Goal: Information Seeking & Learning: Compare options

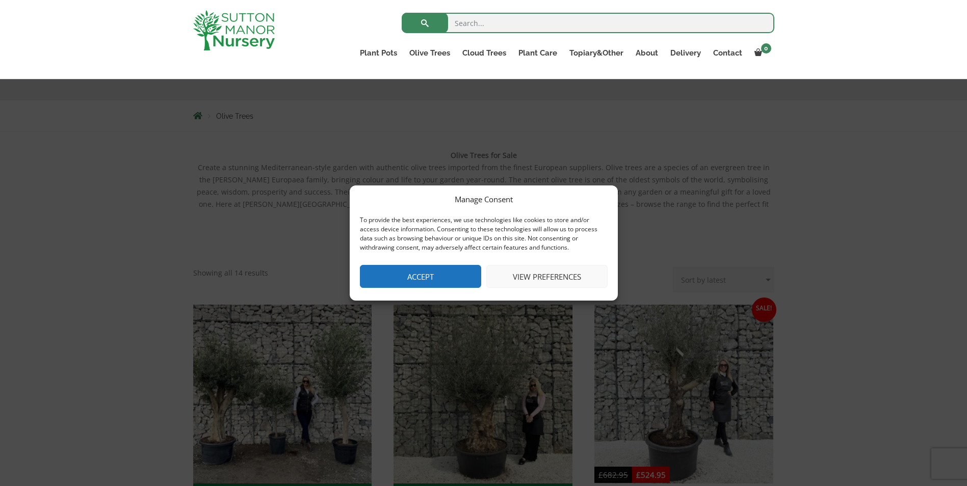
drag, startPoint x: 425, startPoint y: 274, endPoint x: 419, endPoint y: 274, distance: 6.1
click at [423, 274] on button "Accept" at bounding box center [420, 276] width 121 height 23
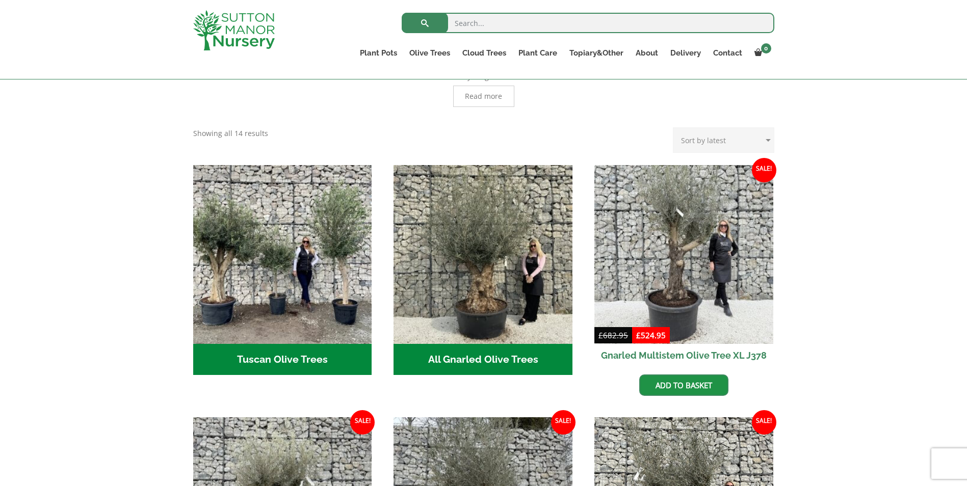
scroll to position [306, 0]
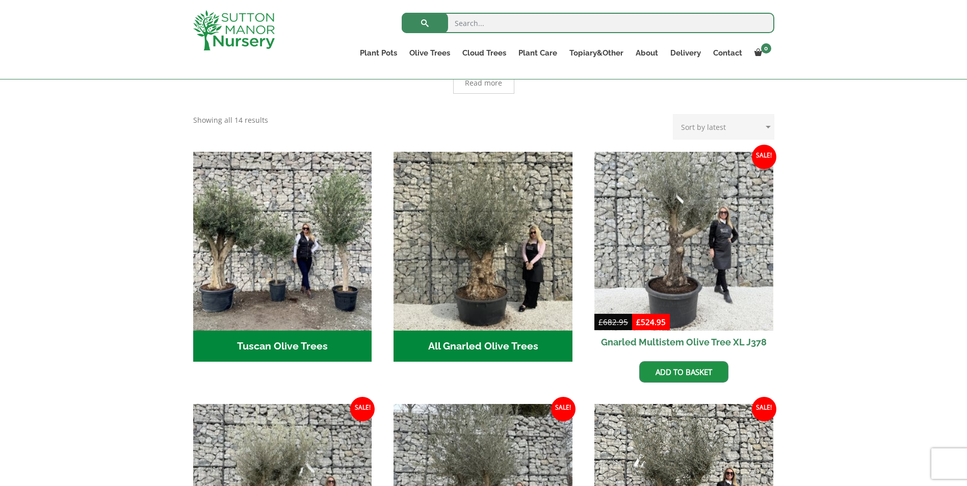
click at [481, 335] on h2 "All Gnarled Olive Trees (194)" at bounding box center [483, 347] width 179 height 32
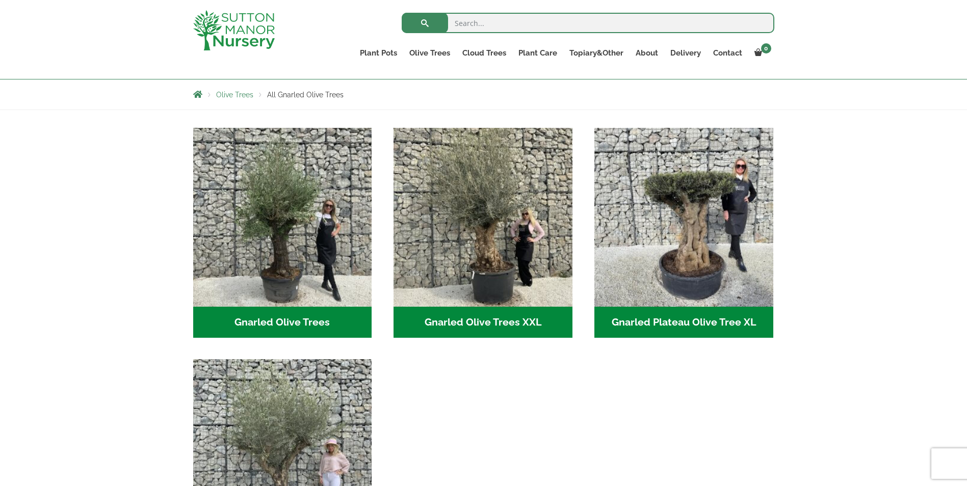
scroll to position [153, 0]
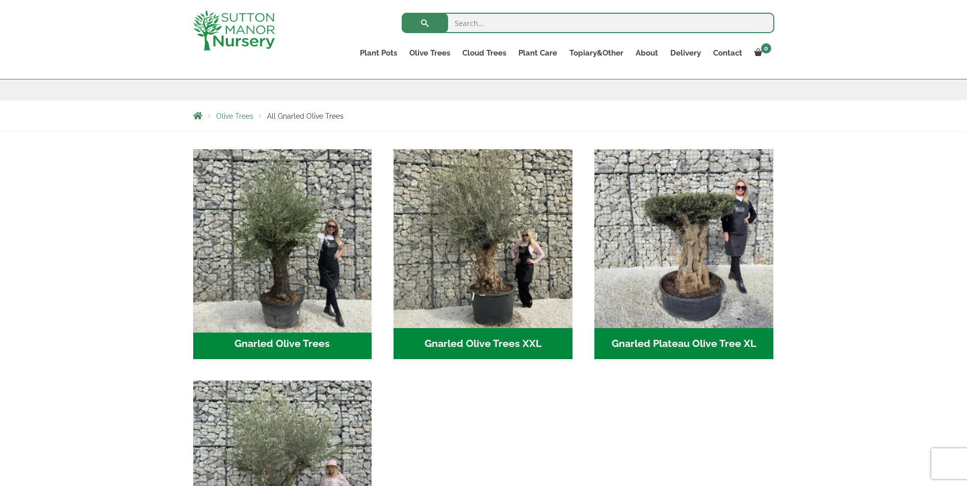
click at [269, 266] on img "Visit product category Gnarled Olive Trees" at bounding box center [283, 239] width 188 height 188
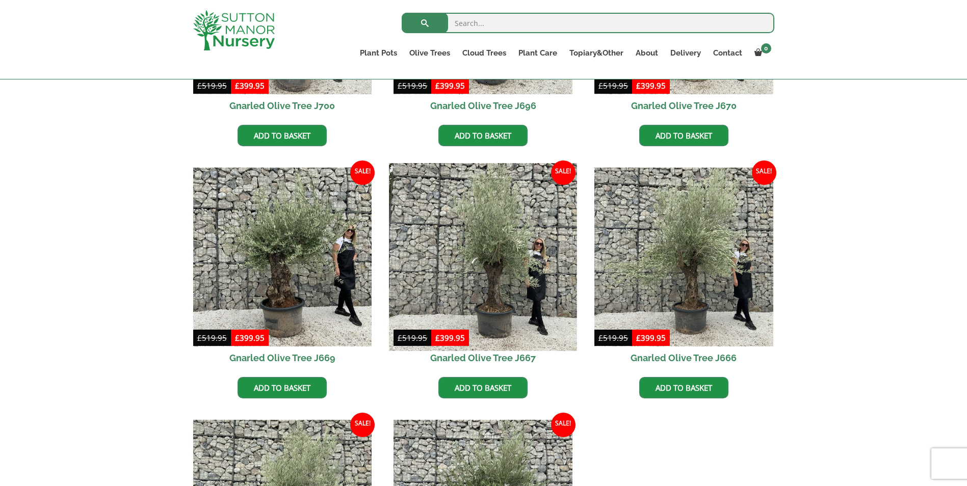
scroll to position [714, 0]
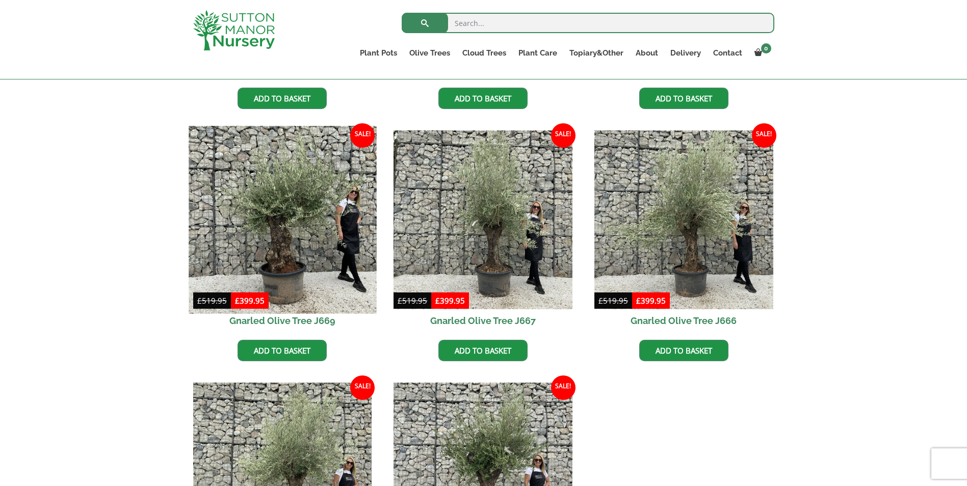
click at [326, 231] on img at bounding box center [283, 220] width 188 height 188
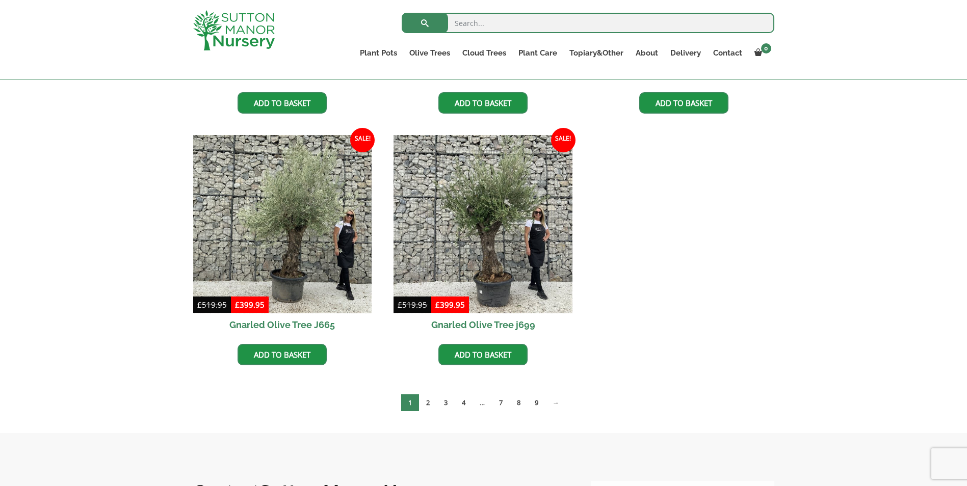
scroll to position [969, 0]
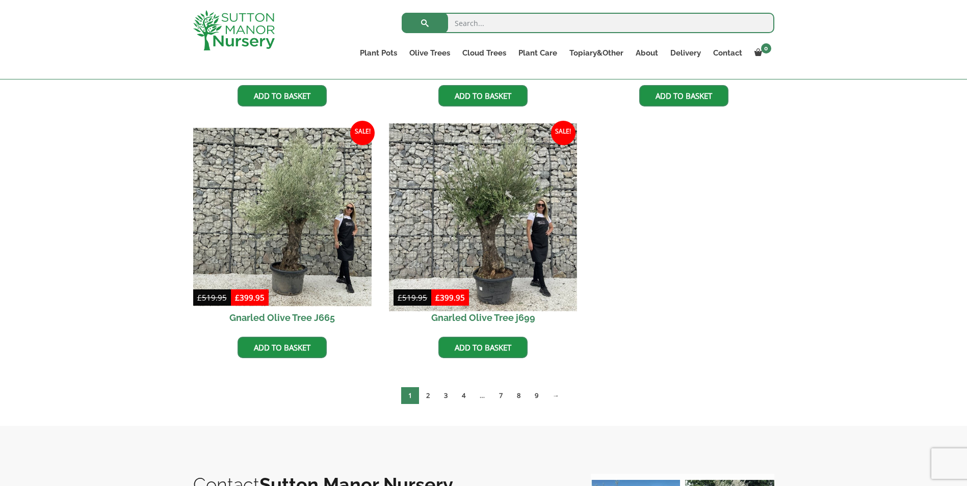
click at [483, 250] on img at bounding box center [483, 217] width 188 height 188
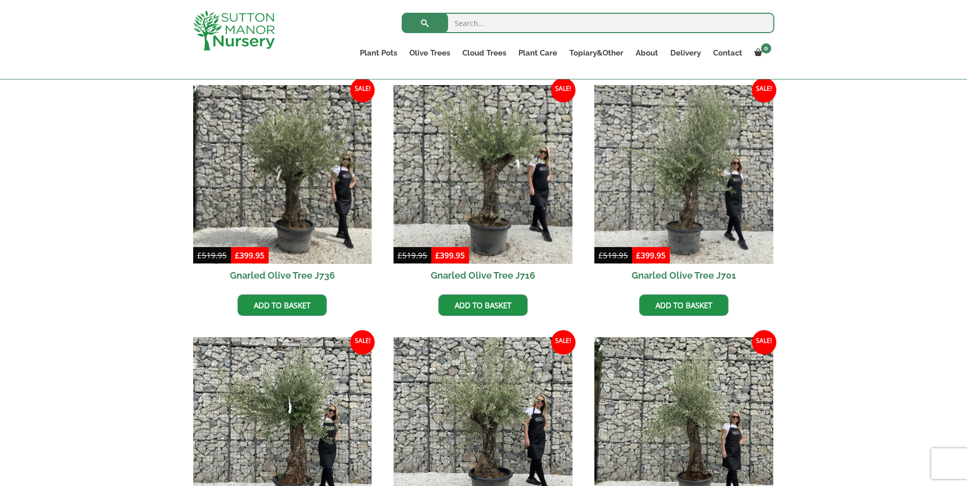
scroll to position [0, 0]
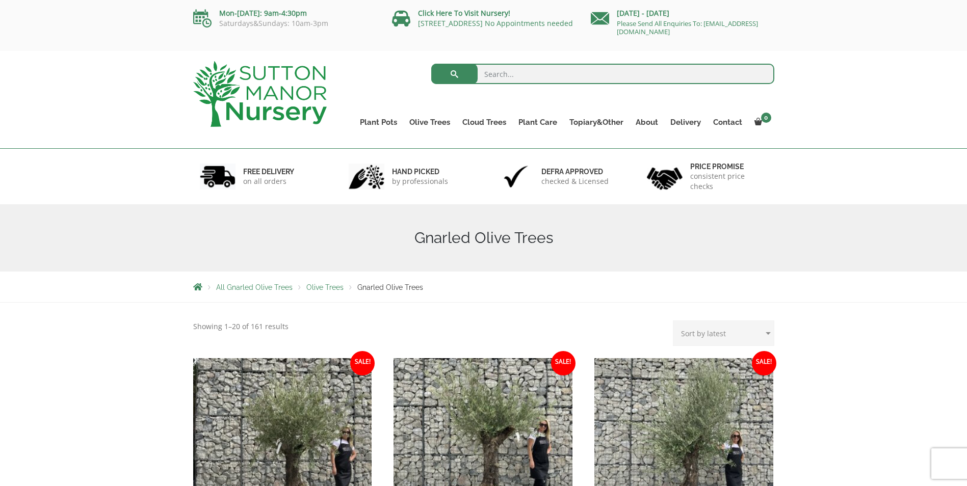
click at [744, 333] on select "Sort by popularity Sort by latest Sort by price: low to high Sort by price: hig…" at bounding box center [723, 333] width 101 height 25
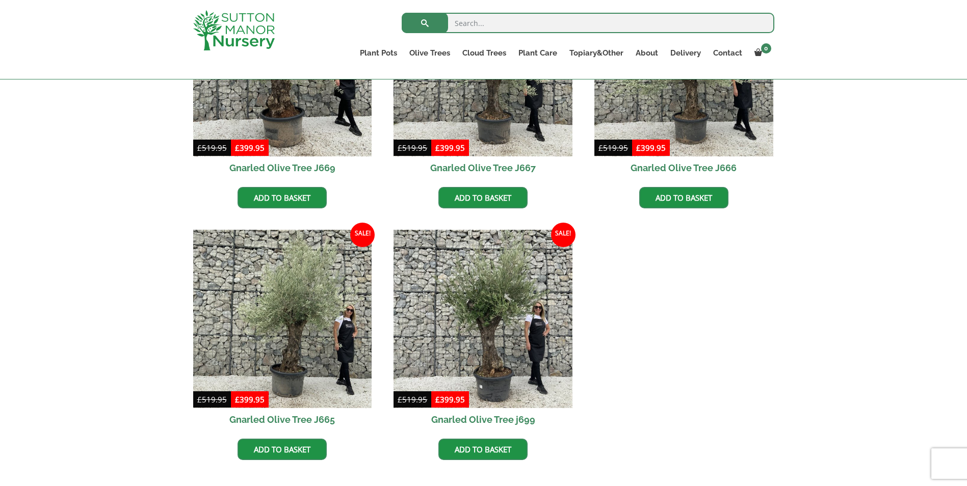
scroll to position [969, 0]
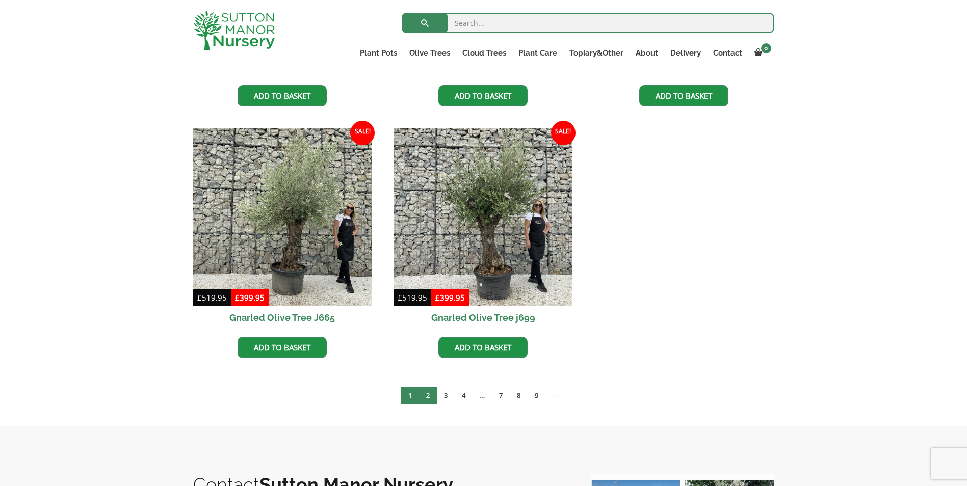
click at [431, 394] on link "2" at bounding box center [428, 395] width 18 height 17
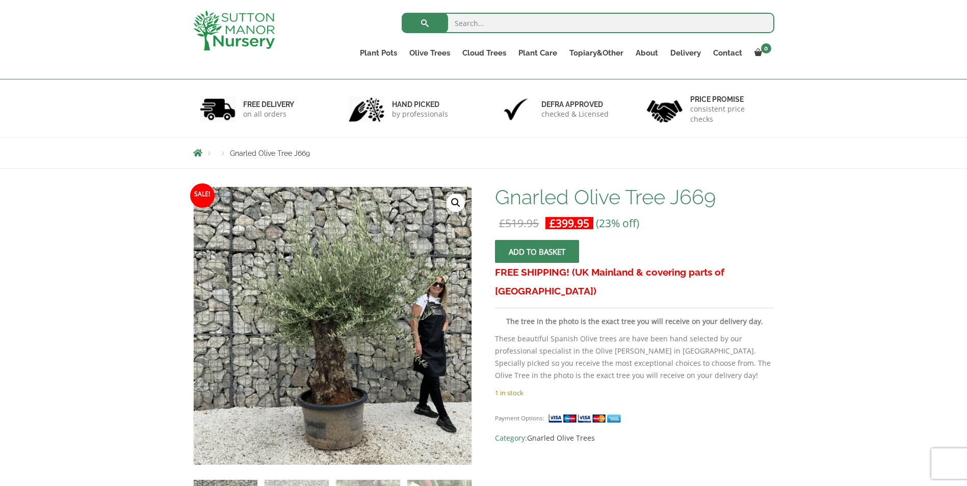
scroll to position [135, 0]
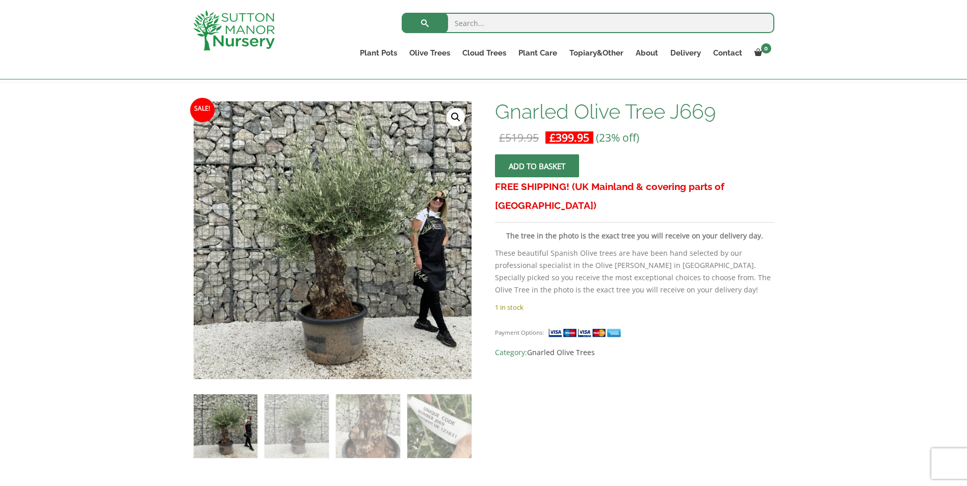
click at [457, 116] on link "🔍" at bounding box center [456, 117] width 18 height 18
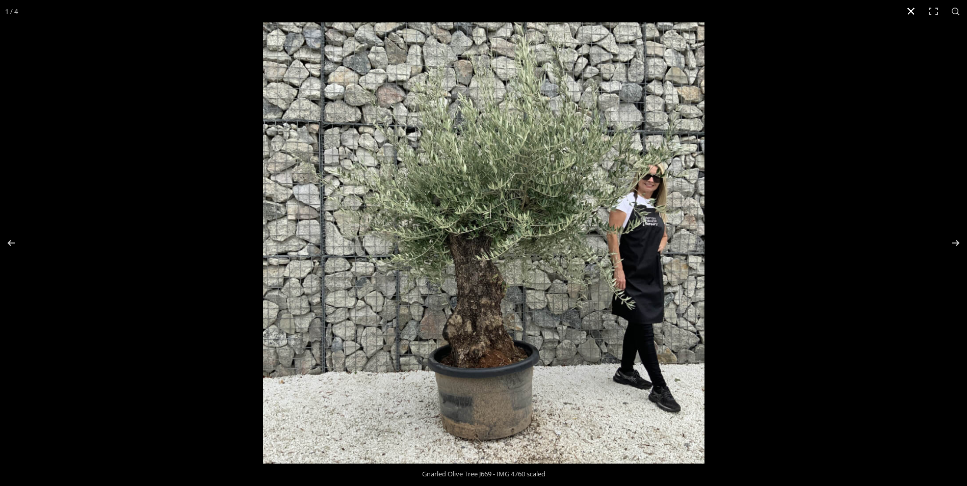
click at [911, 12] on button "Close (Esc)" at bounding box center [911, 11] width 22 height 22
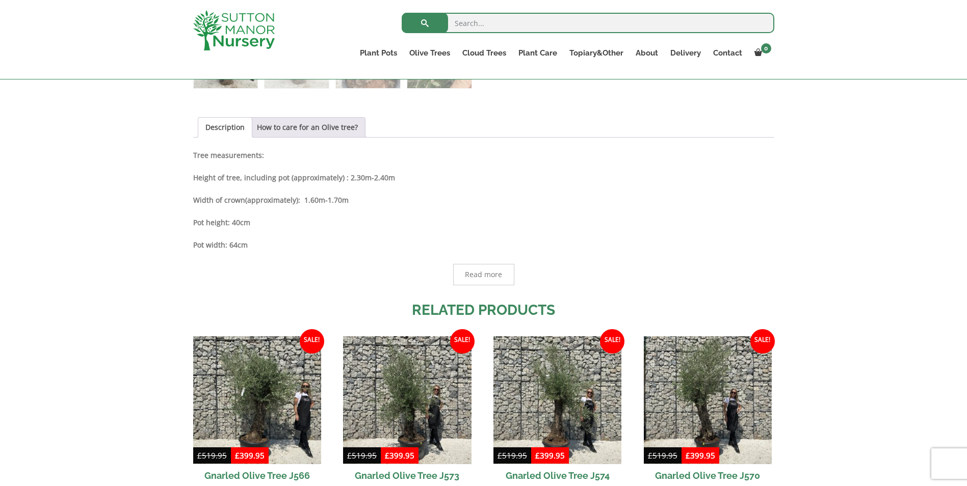
scroll to position [644, 0]
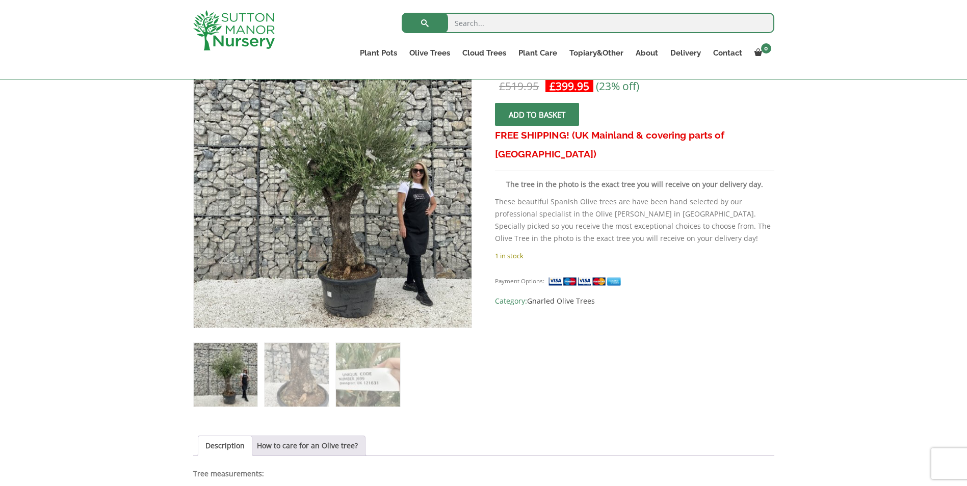
scroll to position [204, 0]
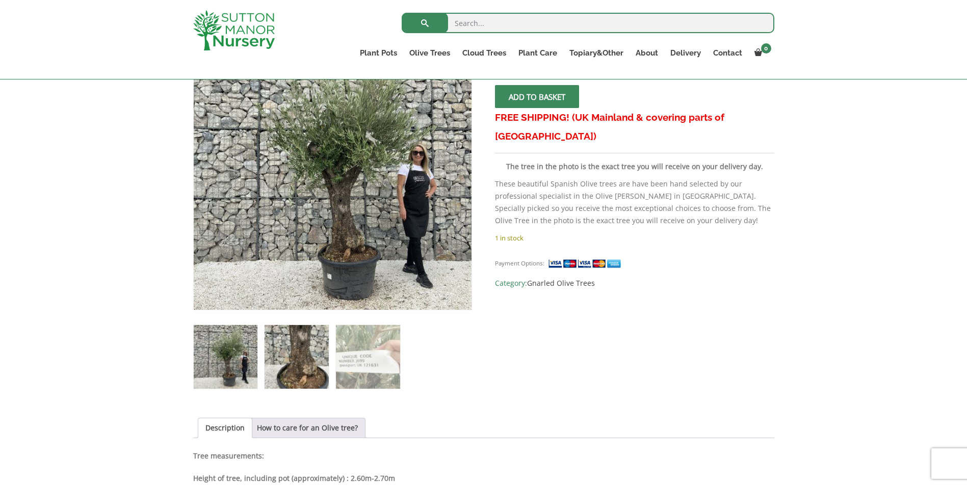
click at [298, 359] on img at bounding box center [297, 357] width 64 height 64
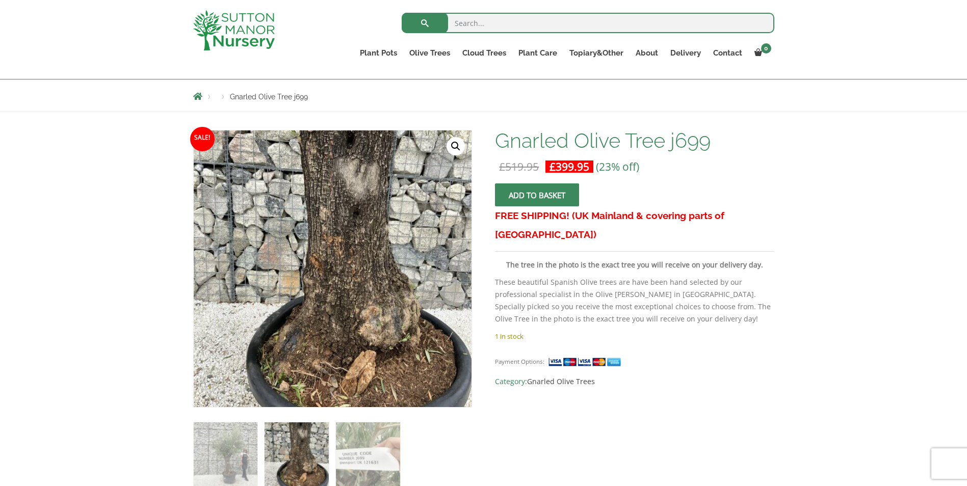
scroll to position [102, 0]
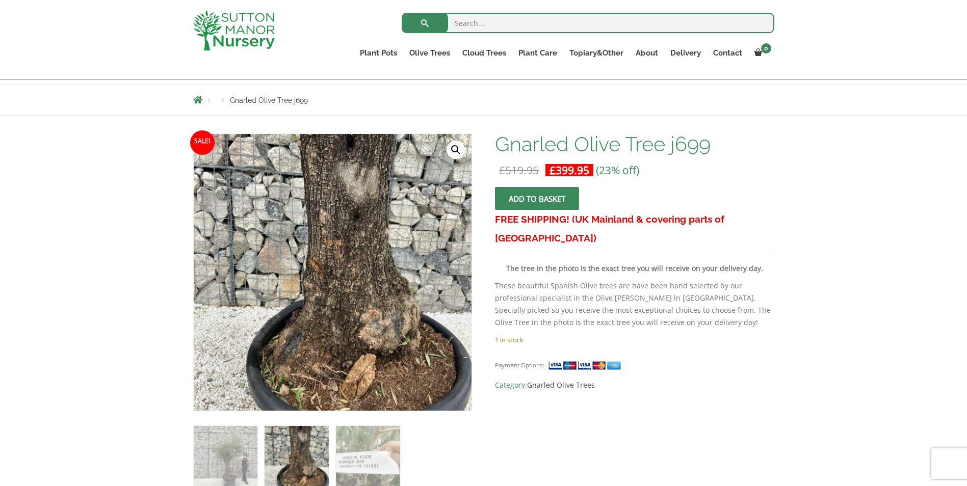
click at [454, 150] on link "🔍" at bounding box center [456, 150] width 18 height 18
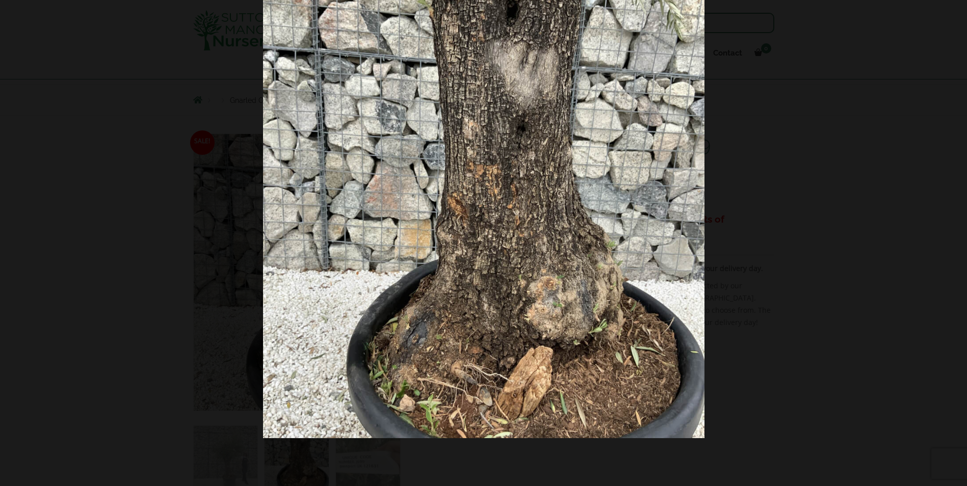
click at [499, 235] on img at bounding box center [483, 217] width 441 height 441
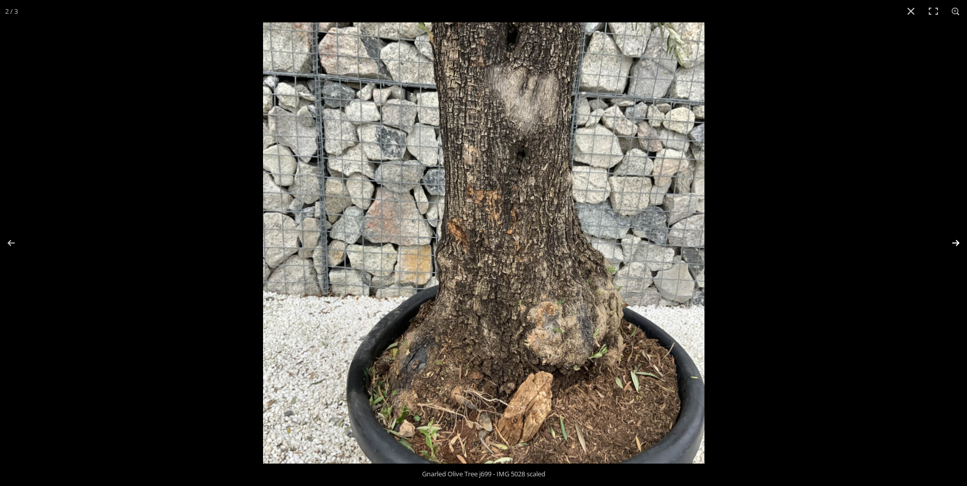
click at [954, 242] on button "Next (arrow right)" at bounding box center [949, 243] width 36 height 51
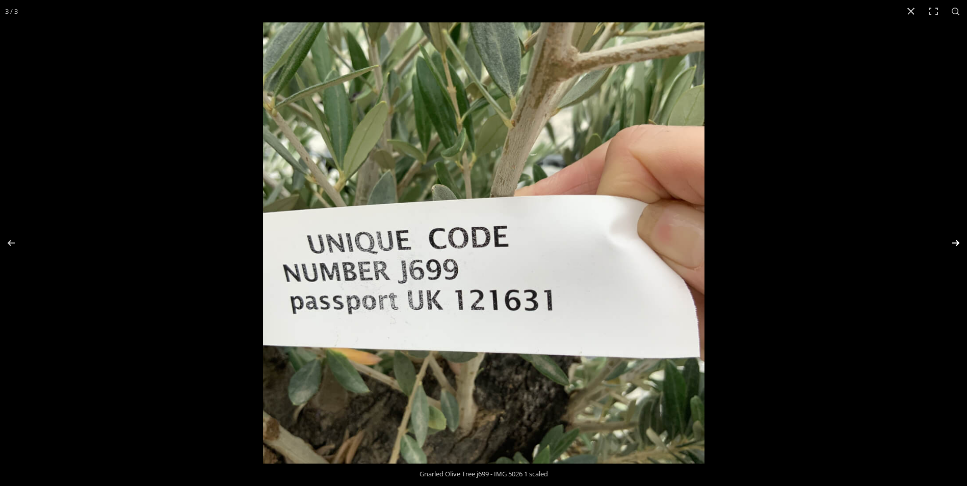
click at [956, 242] on button "Next (arrow right)" at bounding box center [949, 243] width 36 height 51
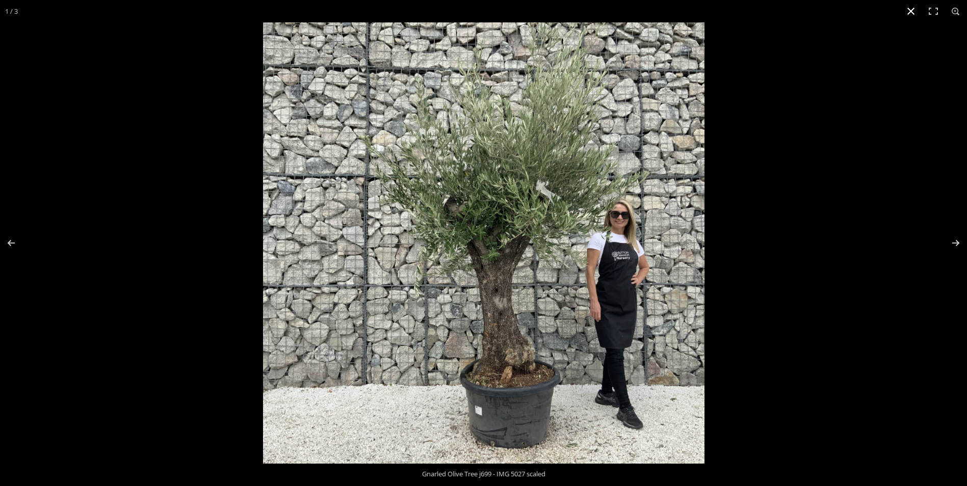
click at [910, 12] on button "Close (Esc)" at bounding box center [911, 11] width 22 height 22
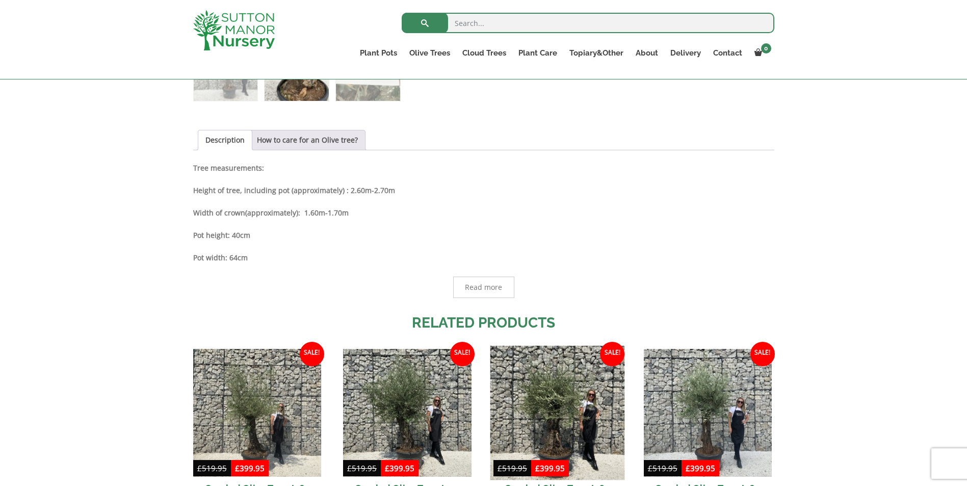
scroll to position [612, 0]
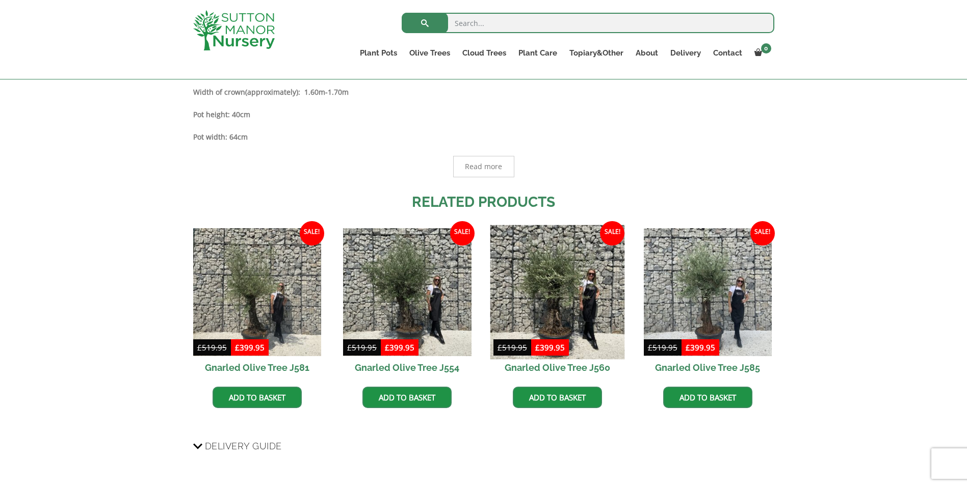
click at [551, 298] on img at bounding box center [557, 292] width 135 height 135
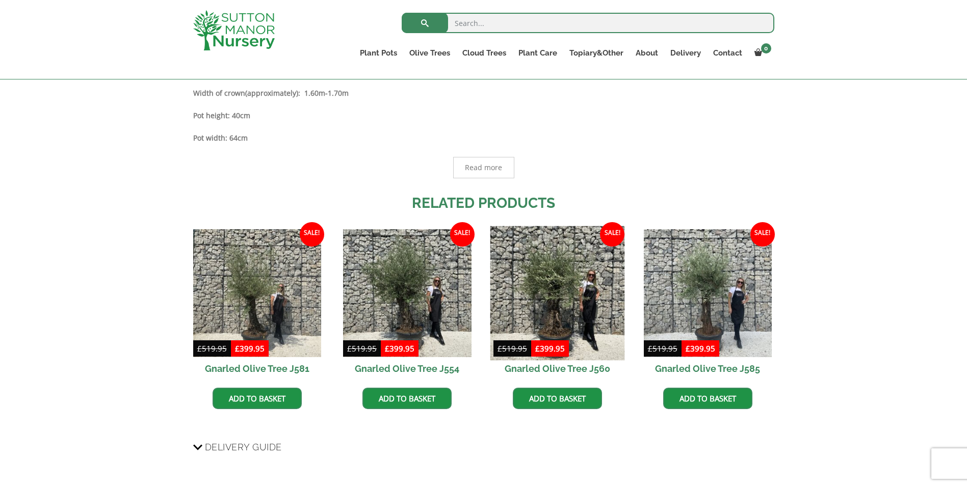
scroll to position [613, 0]
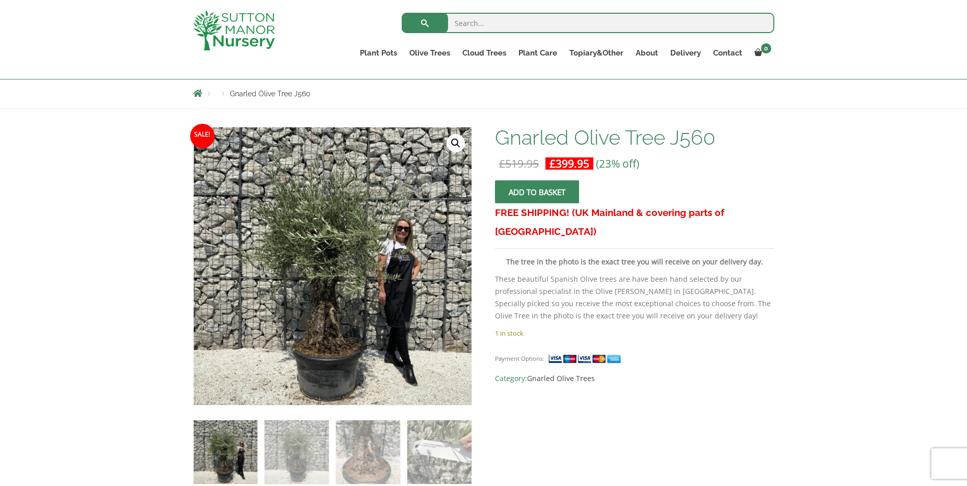
scroll to position [102, 0]
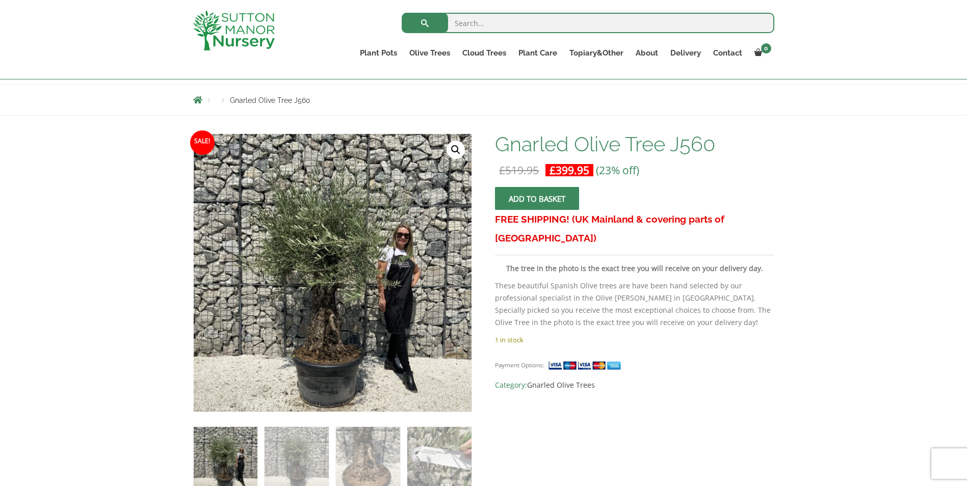
click at [454, 152] on link "🔍" at bounding box center [456, 150] width 18 height 18
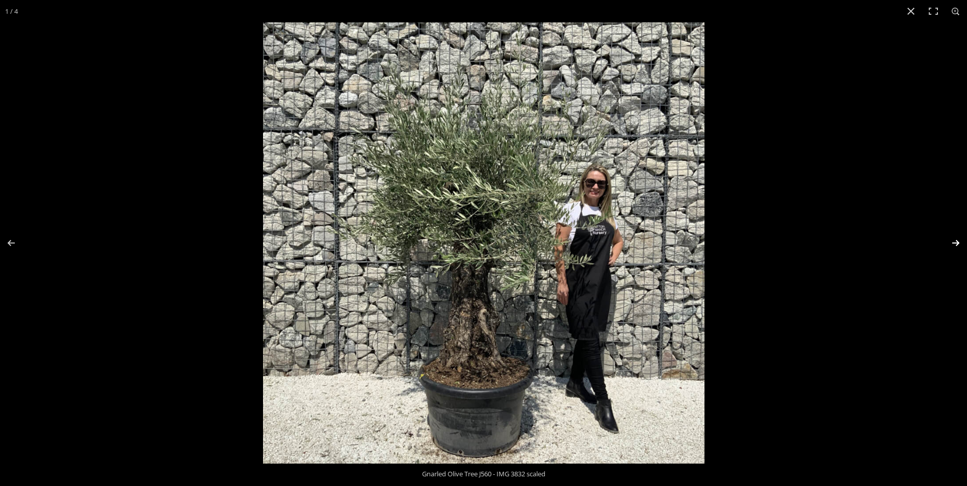
click at [956, 245] on button "Next (arrow right)" at bounding box center [949, 243] width 36 height 51
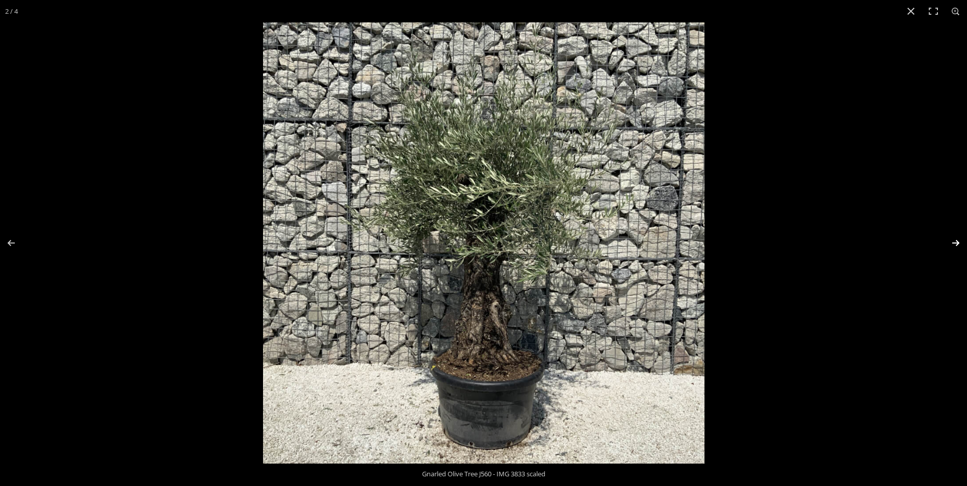
click at [956, 245] on button "Next (arrow right)" at bounding box center [949, 243] width 36 height 51
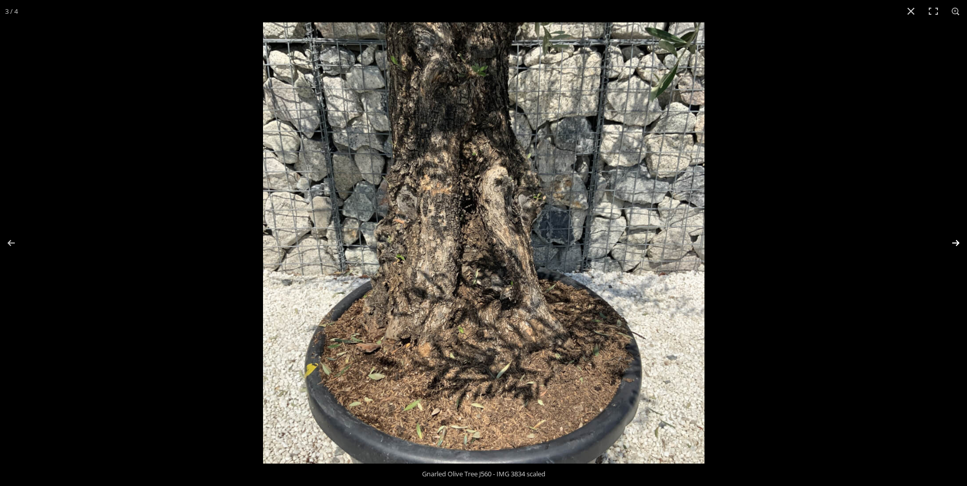
click at [956, 245] on button "Next (arrow right)" at bounding box center [949, 243] width 36 height 51
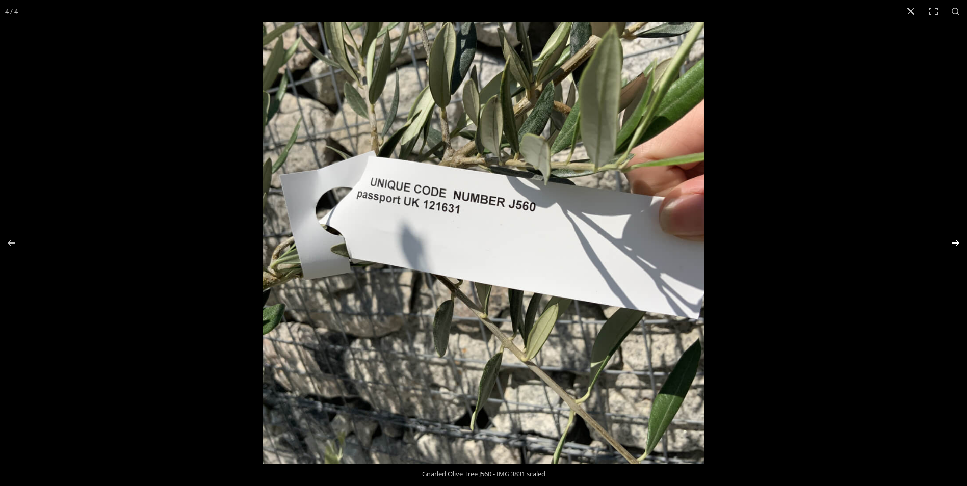
click at [956, 245] on button "Next (arrow right)" at bounding box center [949, 243] width 36 height 51
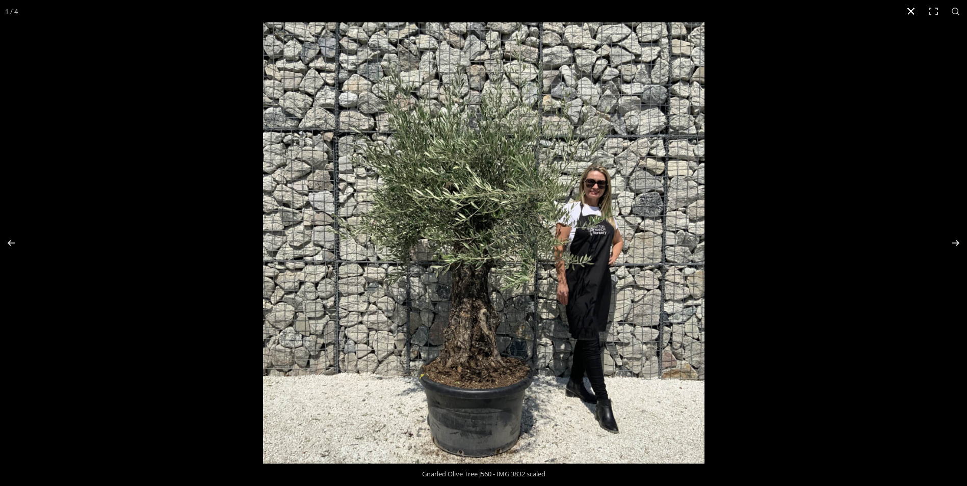
click at [911, 11] on button "Close (Esc)" at bounding box center [911, 11] width 22 height 22
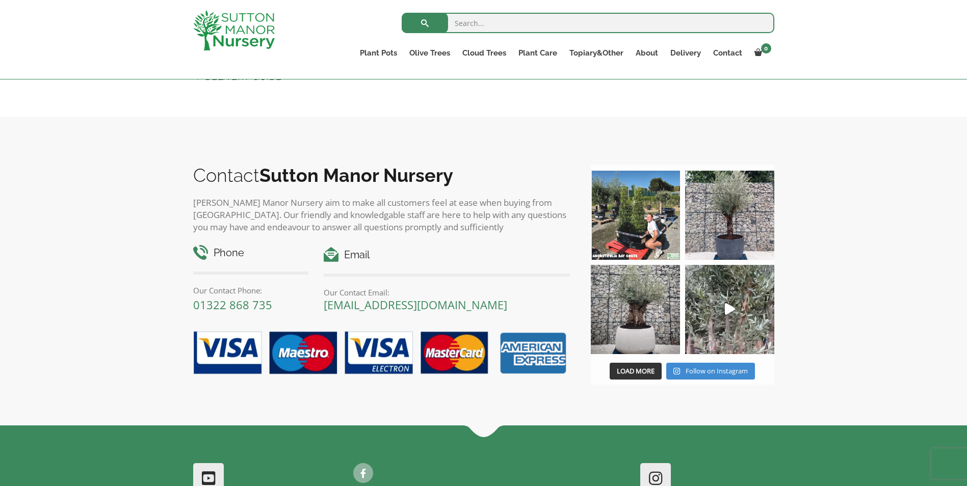
scroll to position [969, 0]
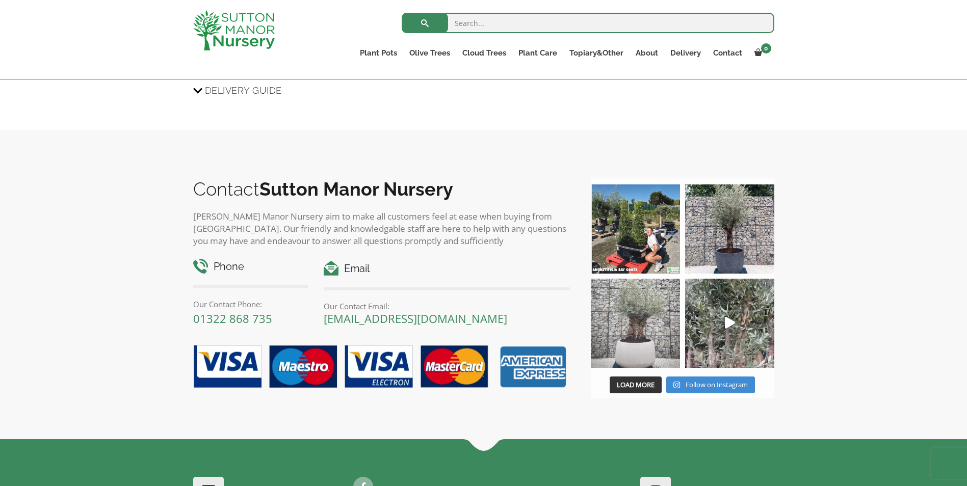
click at [623, 328] on img at bounding box center [635, 323] width 89 height 89
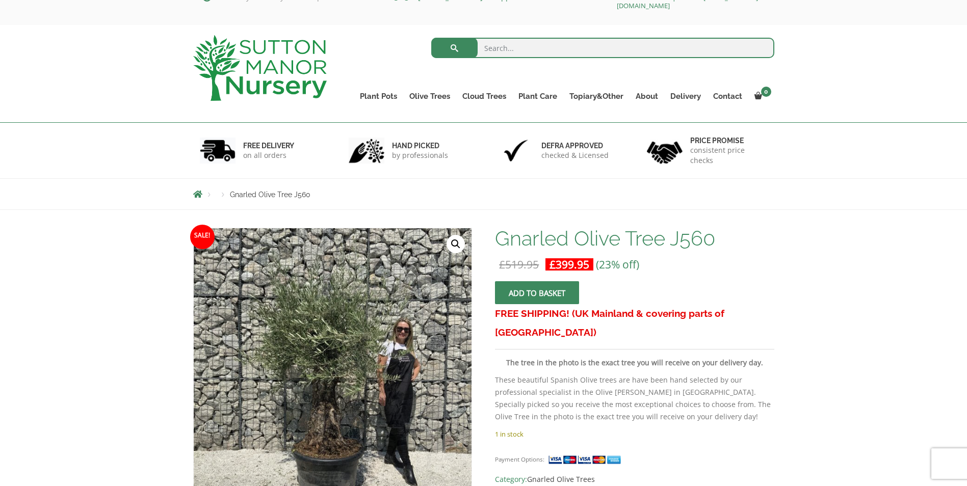
scroll to position [0, 0]
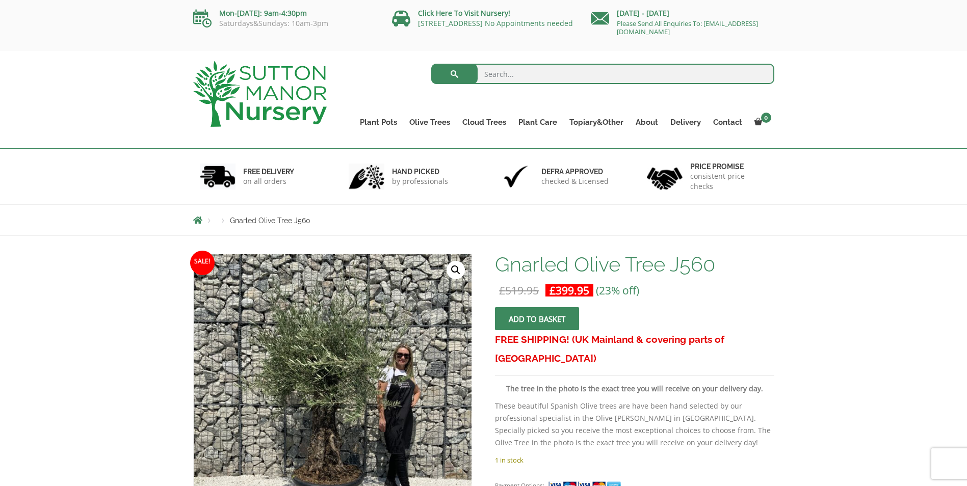
click at [459, 271] on link "🔍" at bounding box center [456, 270] width 18 height 18
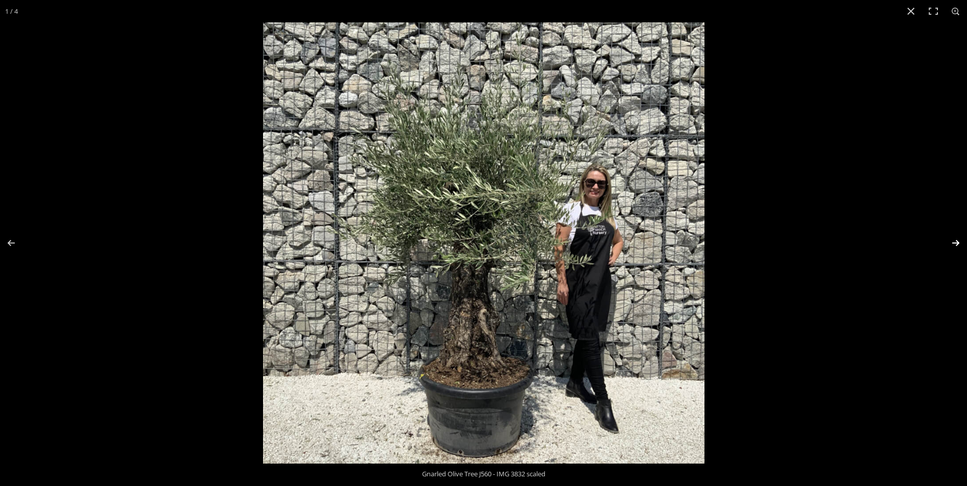
click at [956, 241] on button "Next (arrow right)" at bounding box center [949, 243] width 36 height 51
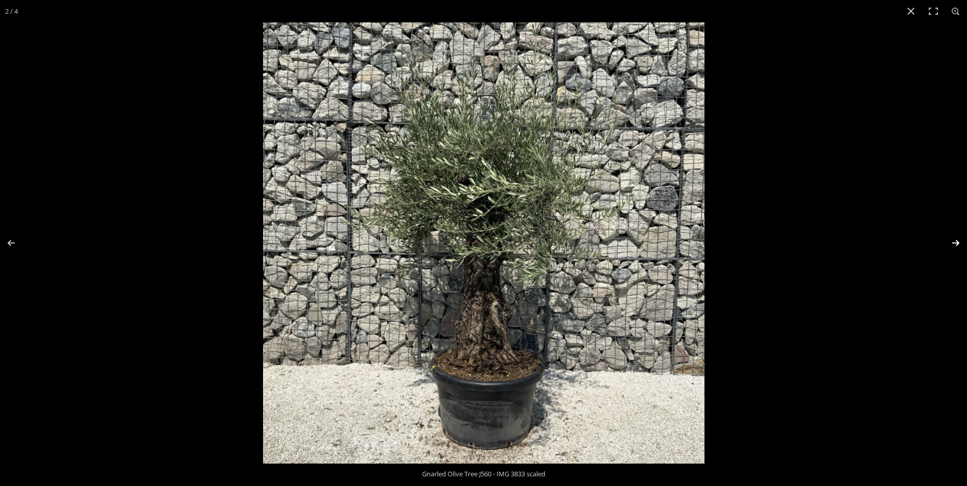
click at [956, 241] on button "Next (arrow right)" at bounding box center [949, 243] width 36 height 51
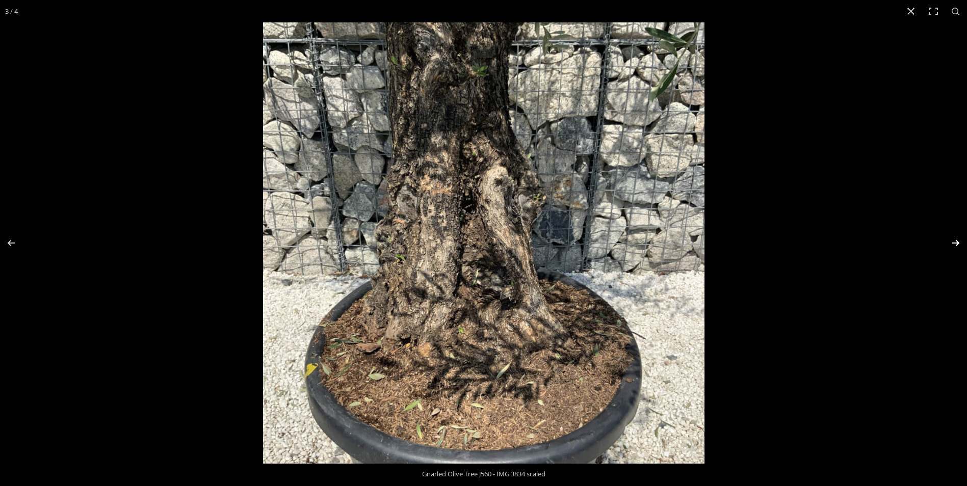
click at [956, 240] on button "Next (arrow right)" at bounding box center [949, 243] width 36 height 51
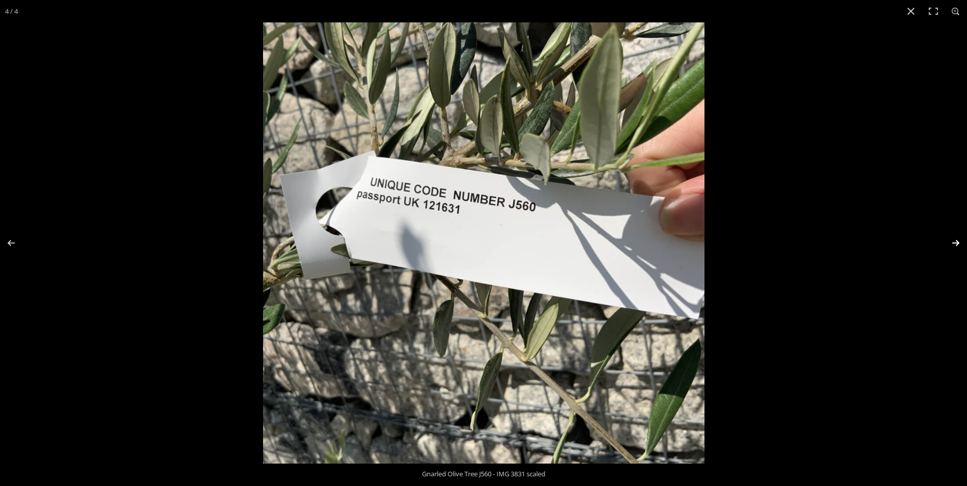
click at [956, 240] on button "Next (arrow right)" at bounding box center [949, 243] width 36 height 51
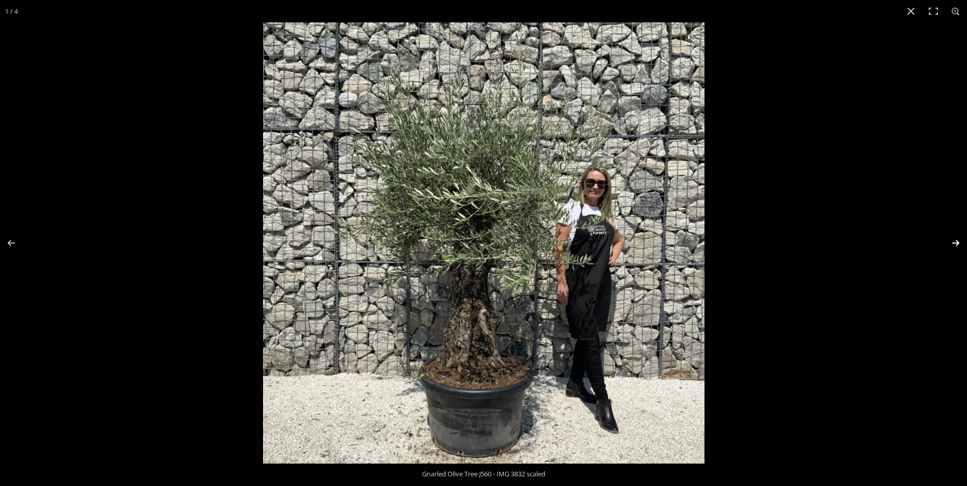
click at [956, 240] on button "Next (arrow right)" at bounding box center [949, 243] width 36 height 51
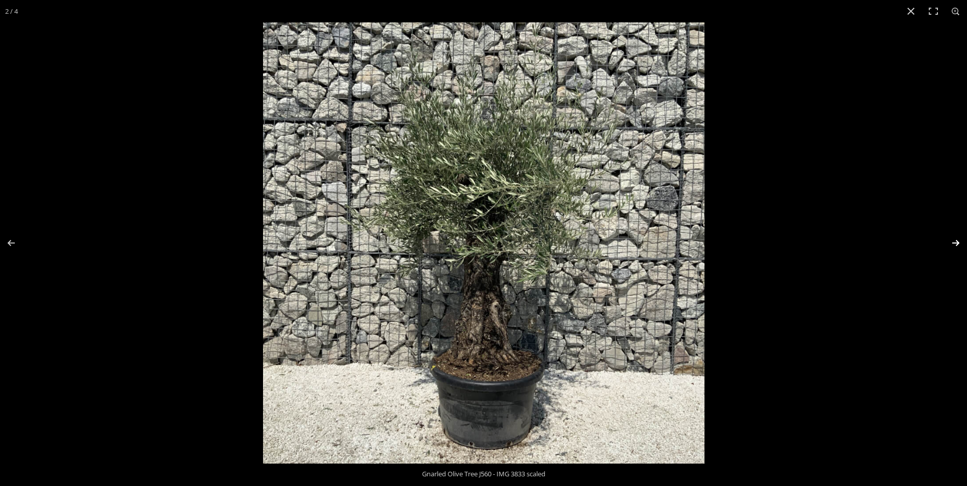
click at [956, 240] on button "Next (arrow right)" at bounding box center [949, 243] width 36 height 51
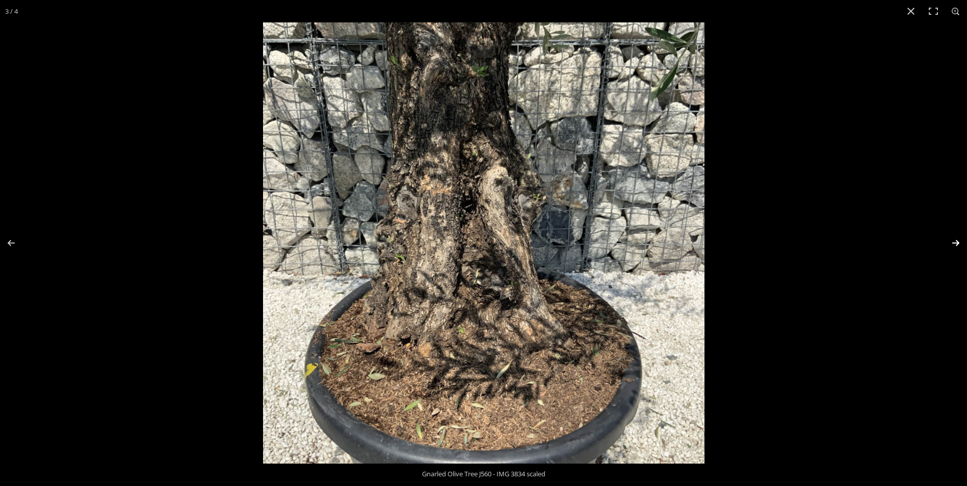
click at [956, 240] on button "Next (arrow right)" at bounding box center [949, 243] width 36 height 51
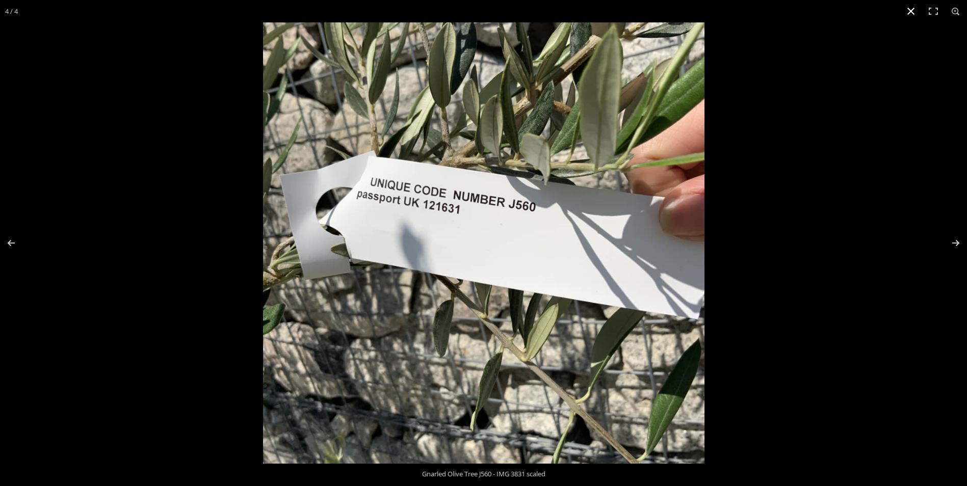
click at [912, 10] on button "Close (Esc)" at bounding box center [911, 11] width 22 height 22
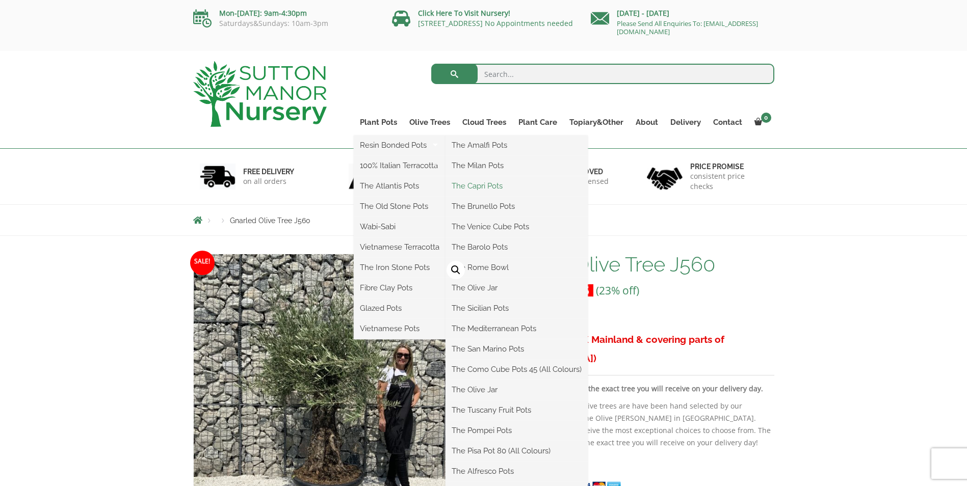
click at [498, 185] on link "The Capri Pots" at bounding box center [517, 185] width 142 height 15
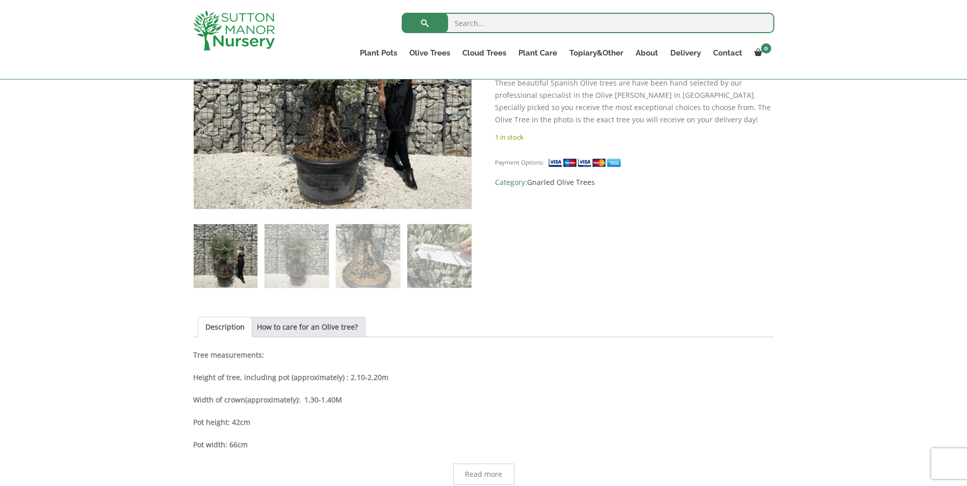
scroll to position [306, 0]
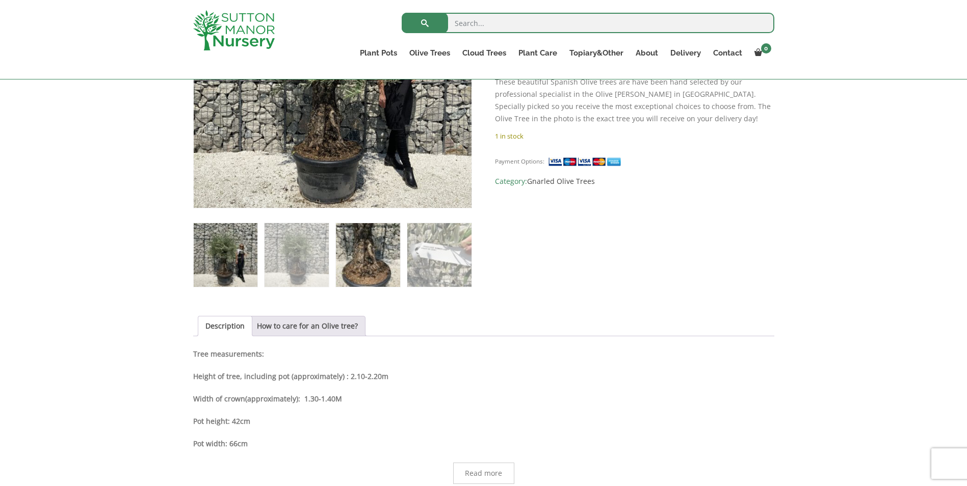
click at [376, 261] on img at bounding box center [368, 255] width 64 height 64
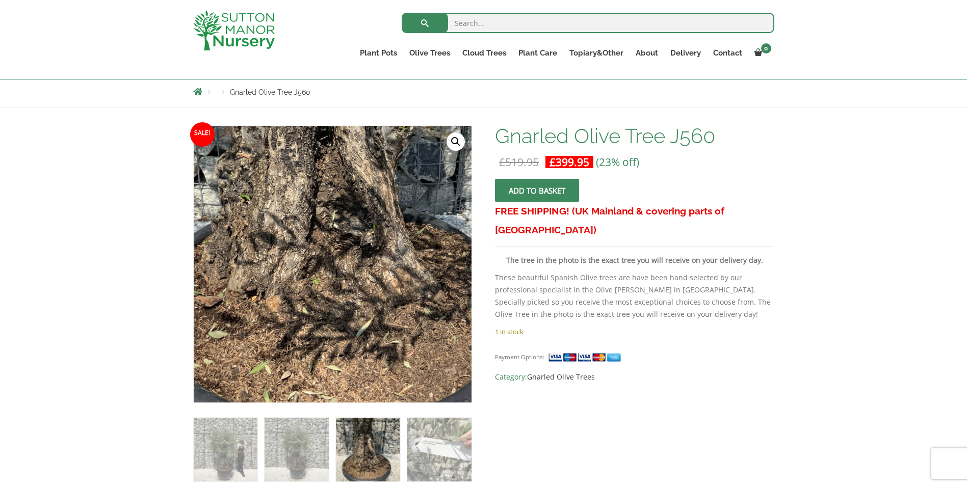
scroll to position [204, 0]
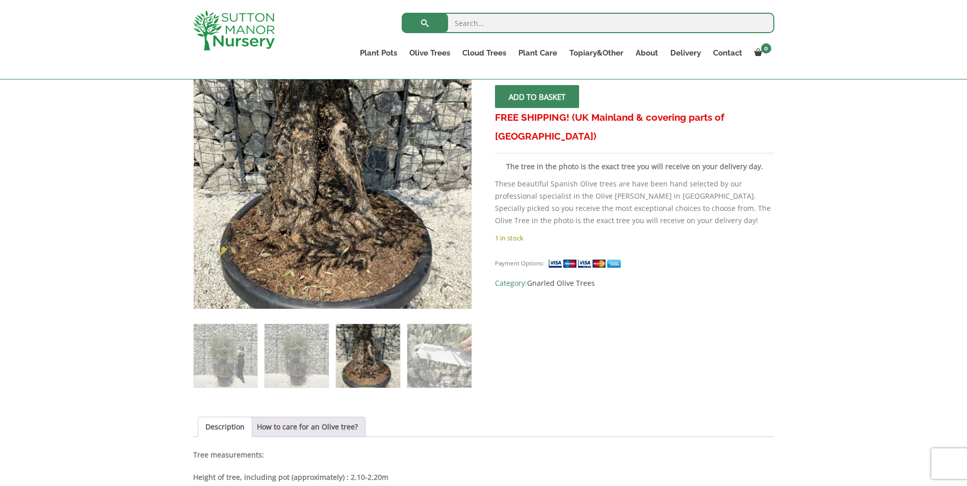
drag, startPoint x: 447, startPoint y: 352, endPoint x: 407, endPoint y: 355, distance: 39.9
click at [446, 352] on img at bounding box center [439, 356] width 64 height 64
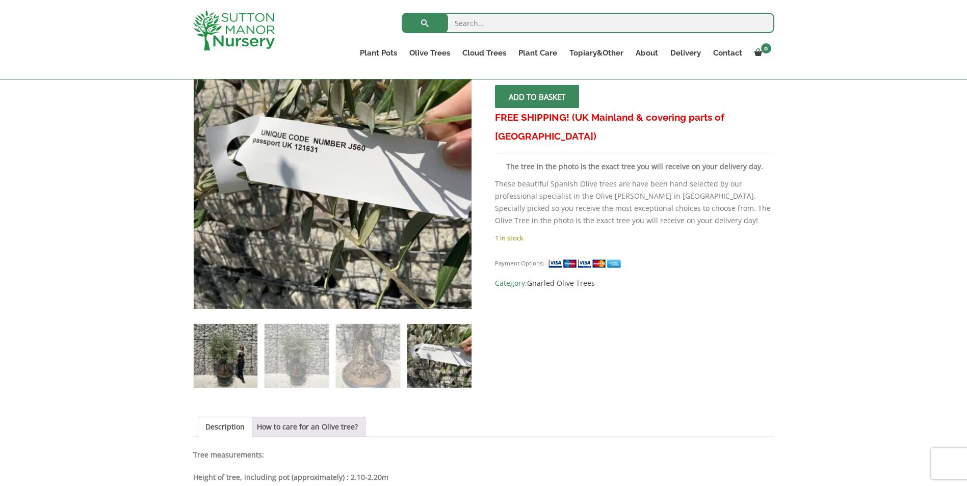
drag, startPoint x: 321, startPoint y: 352, endPoint x: 245, endPoint y: 351, distance: 76.0
click at [321, 352] on img at bounding box center [297, 356] width 64 height 64
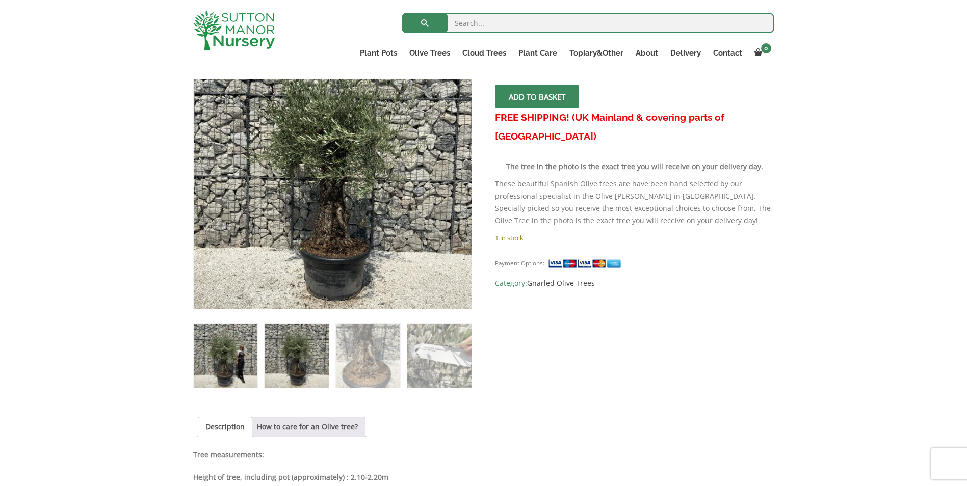
click at [227, 353] on img at bounding box center [226, 356] width 64 height 64
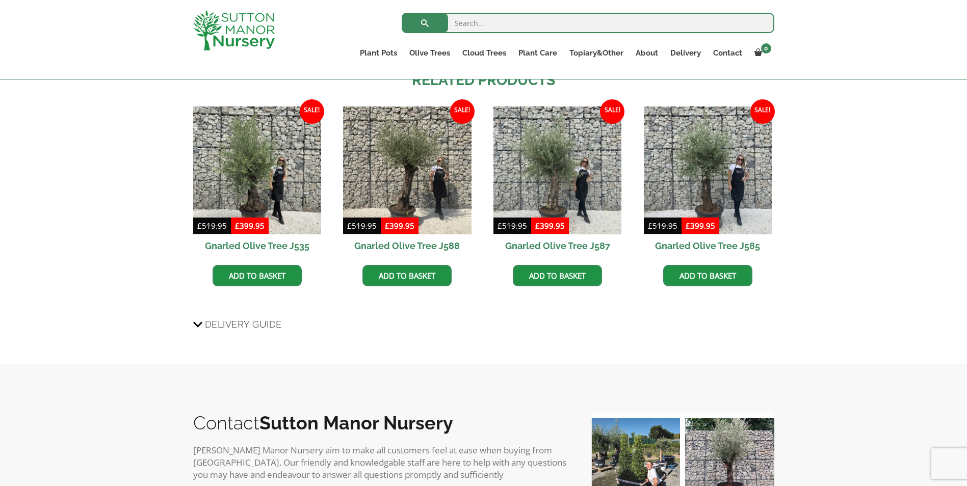
scroll to position [459, 0]
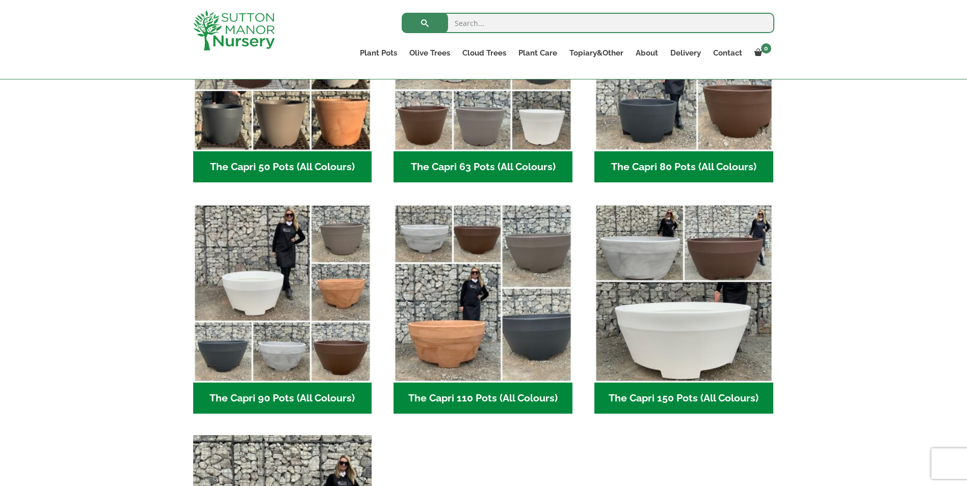
scroll to position [357, 0]
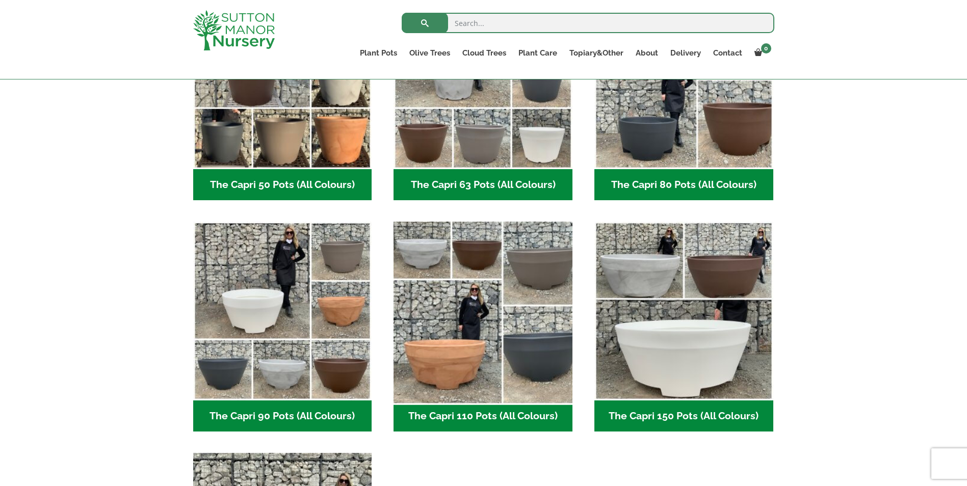
click at [459, 350] on img "Visit product category The Capri 110 Pots (All Colours)" at bounding box center [483, 312] width 188 height 188
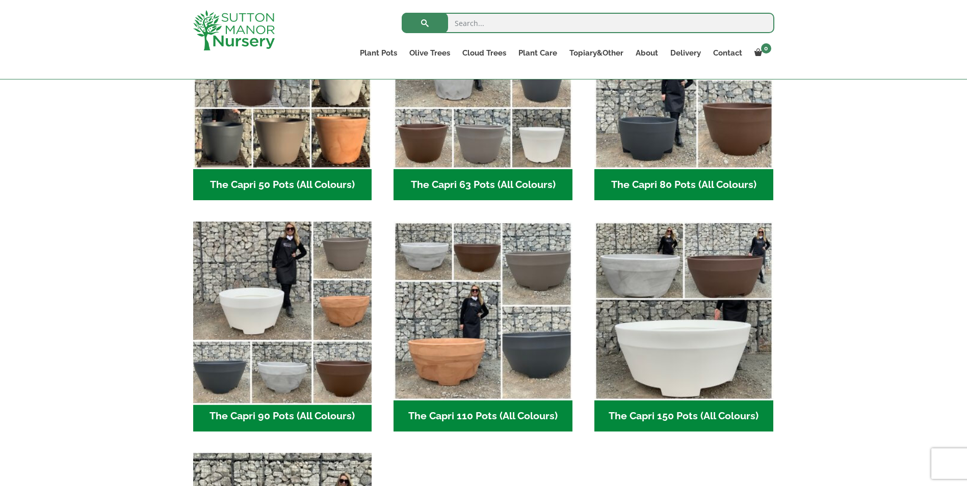
click at [265, 336] on img "Visit product category The Capri 90 Pots (All Colours)" at bounding box center [283, 312] width 188 height 188
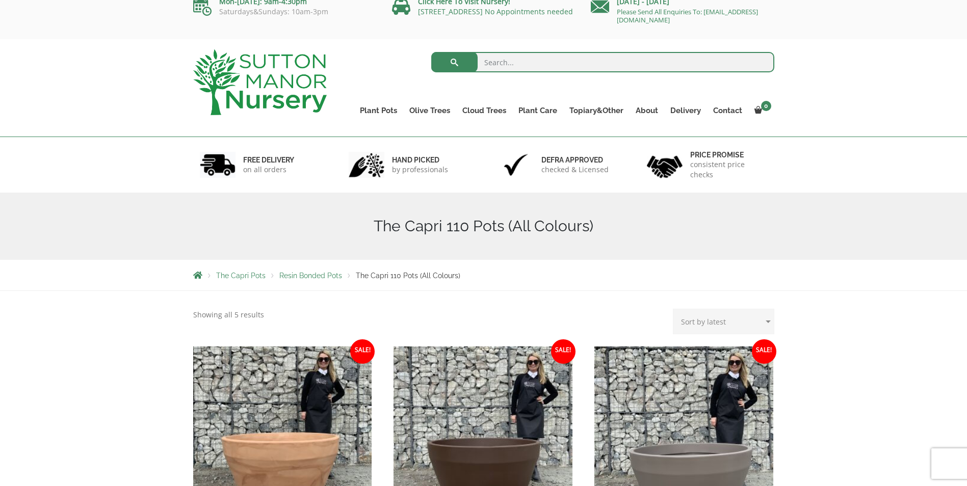
scroll to position [204, 0]
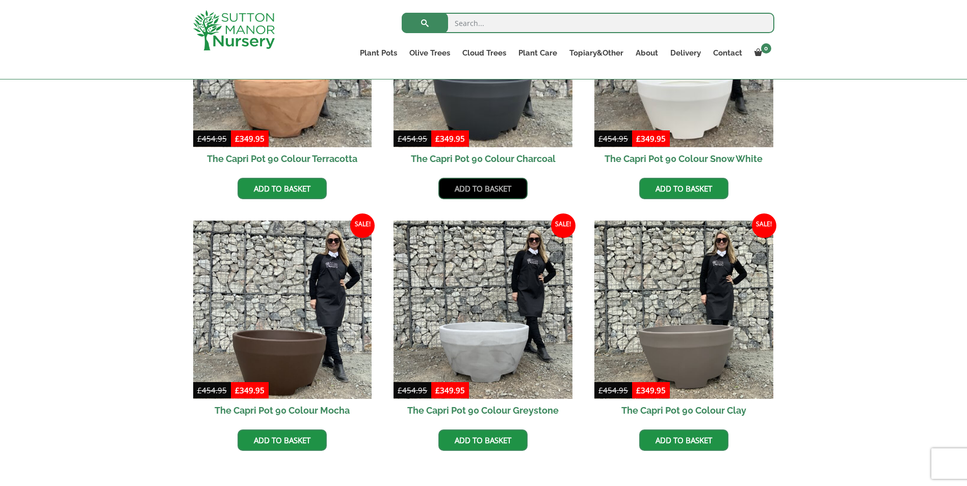
scroll to position [408, 0]
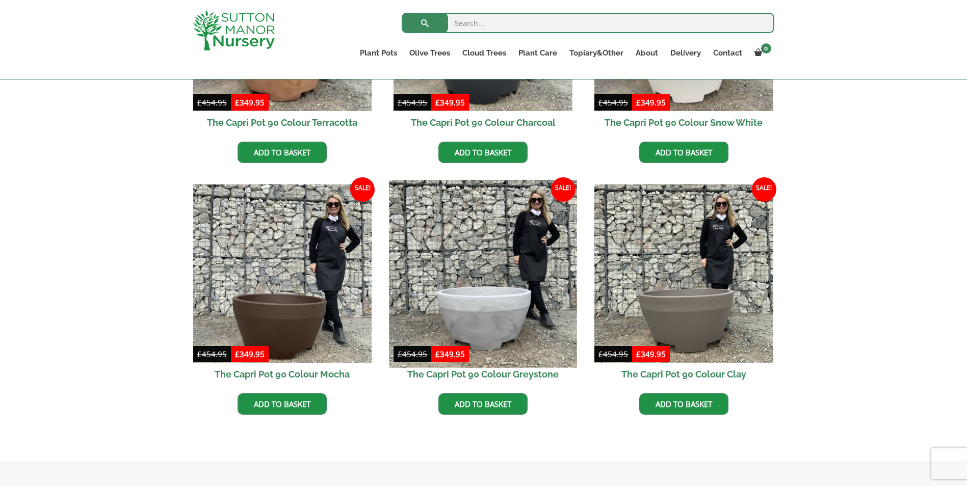
click at [502, 298] on img at bounding box center [483, 274] width 188 height 188
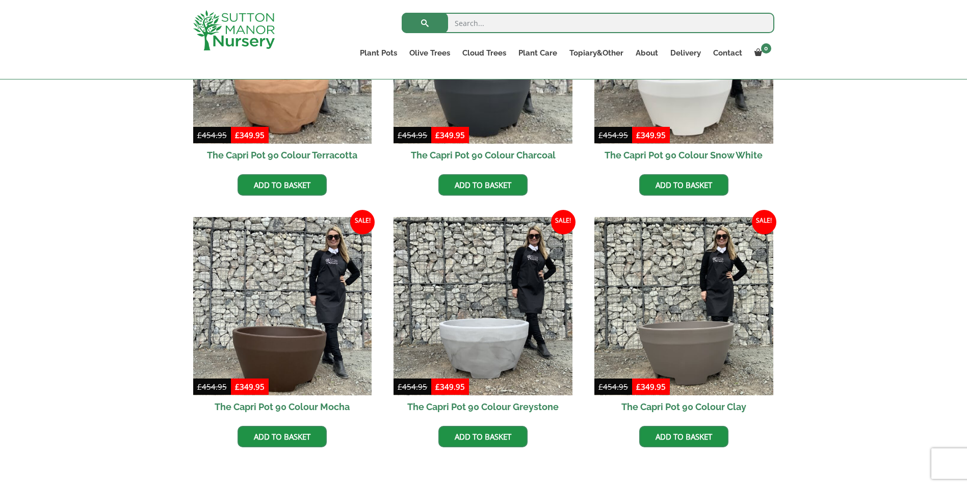
scroll to position [357, 0]
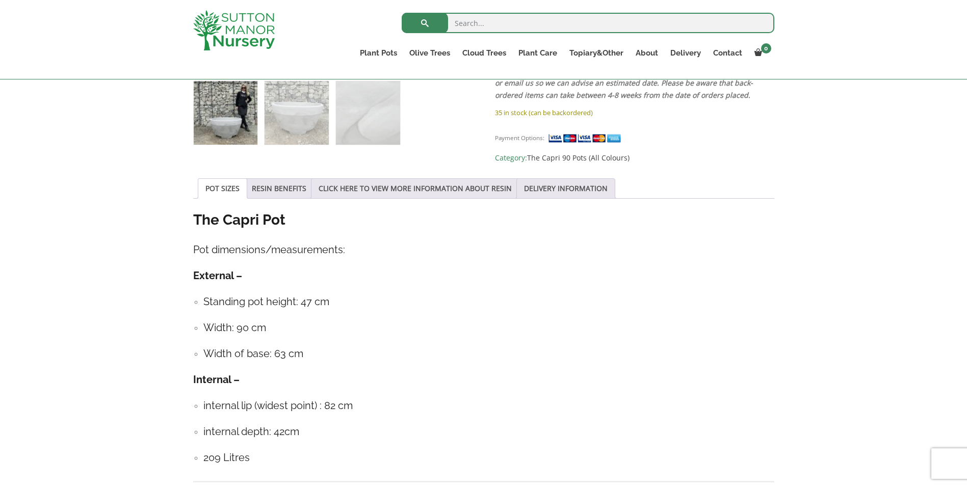
scroll to position [510, 0]
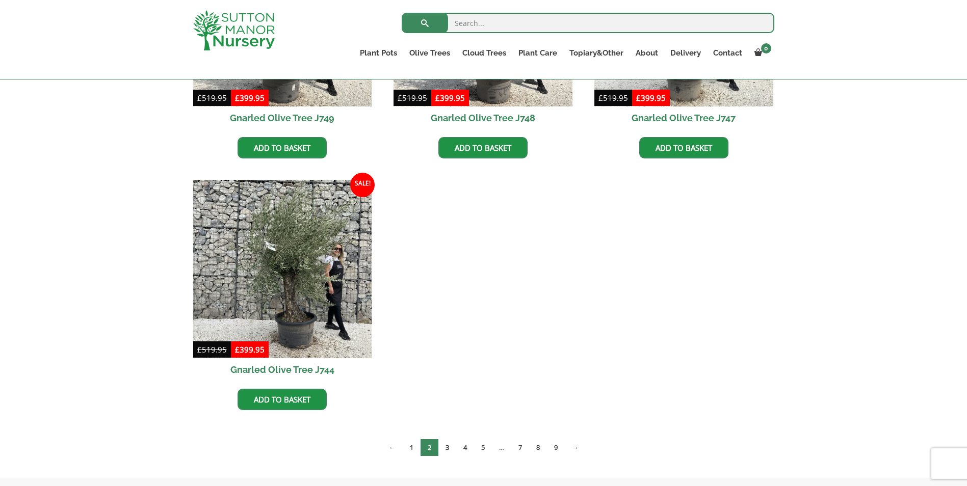
scroll to position [918, 0]
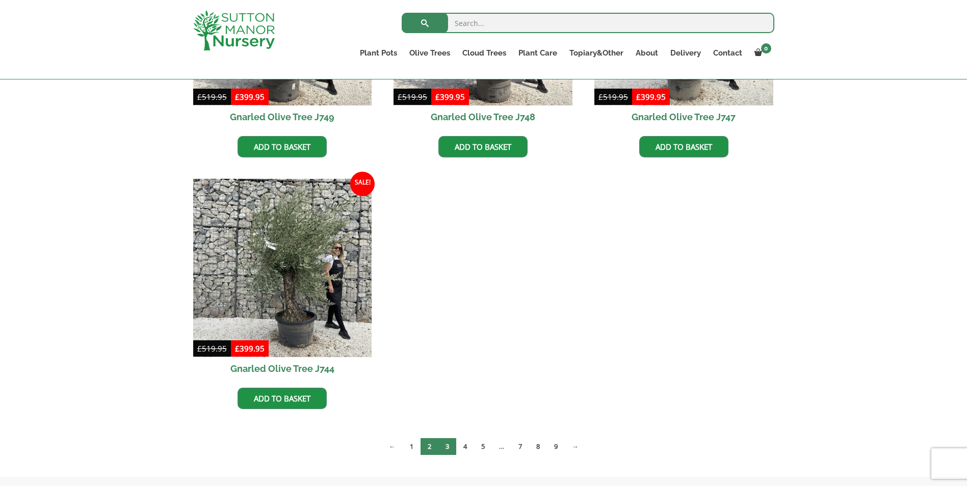
click at [451, 446] on link "3" at bounding box center [447, 446] width 18 height 17
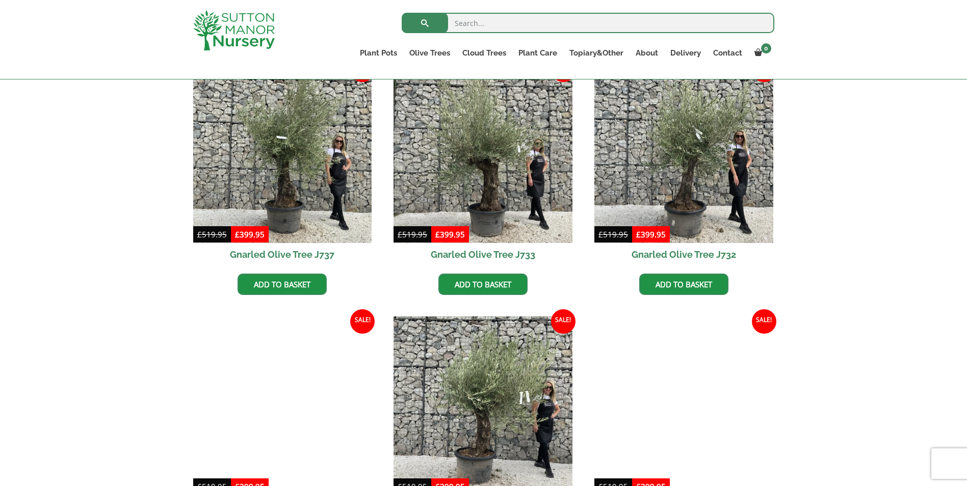
scroll to position [714, 0]
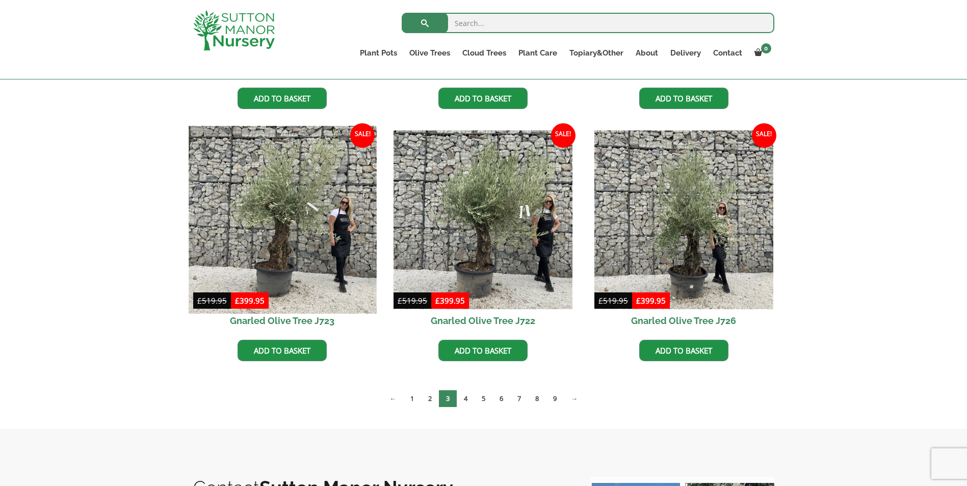
click at [309, 252] on img at bounding box center [283, 220] width 188 height 188
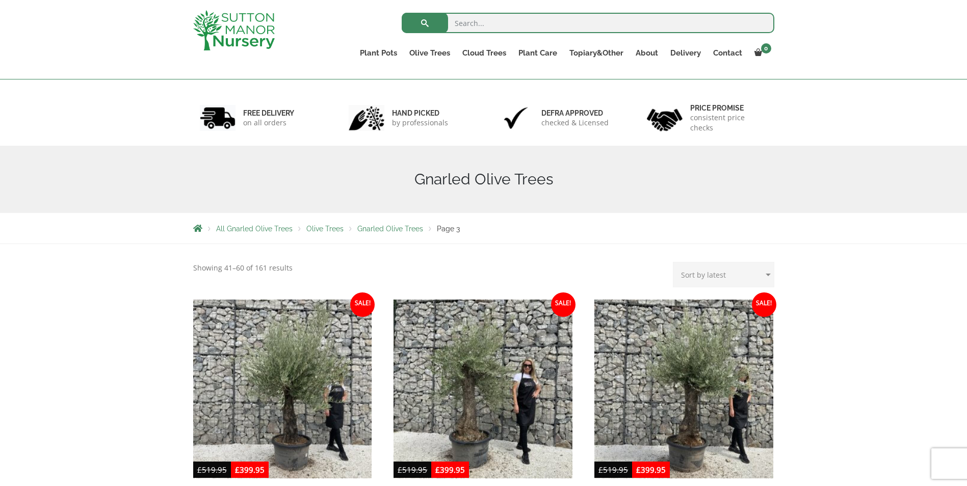
scroll to position [0, 0]
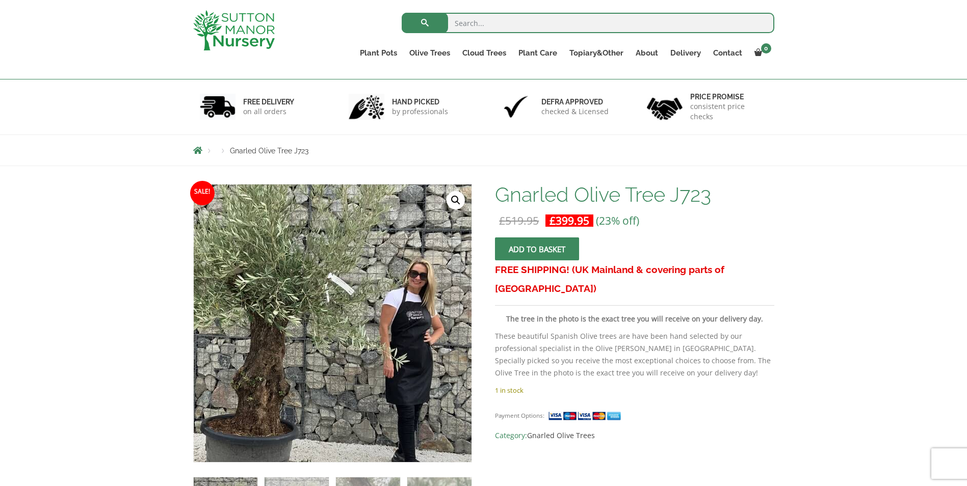
scroll to position [51, 0]
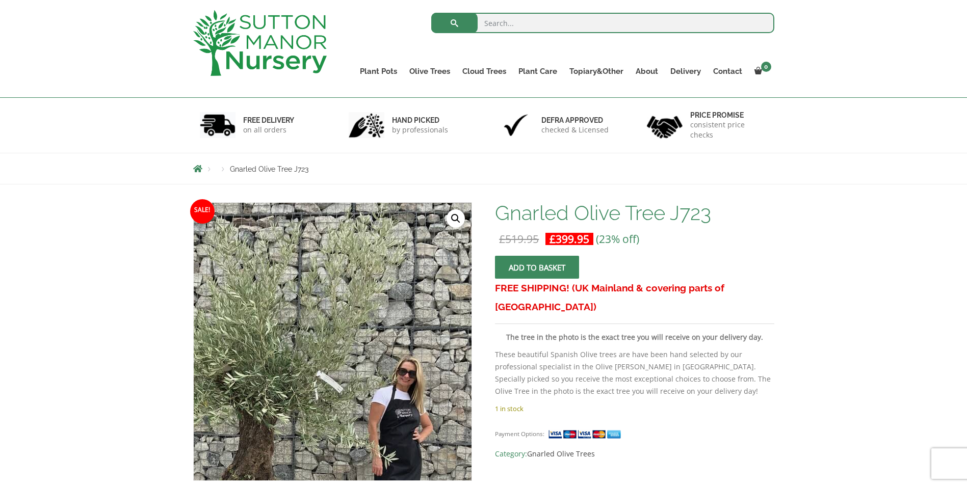
click at [452, 219] on link "🔍" at bounding box center [456, 219] width 18 height 18
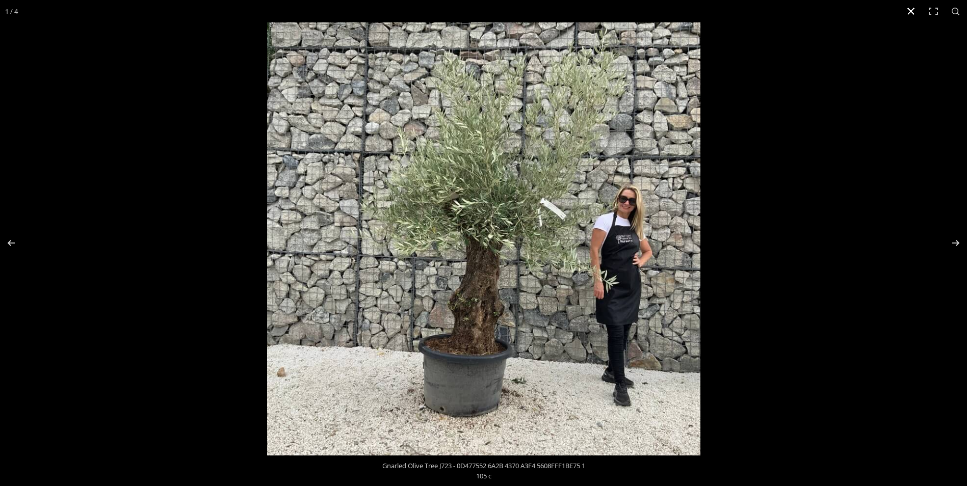
click at [767, 187] on div at bounding box center [750, 265] width 967 height 486
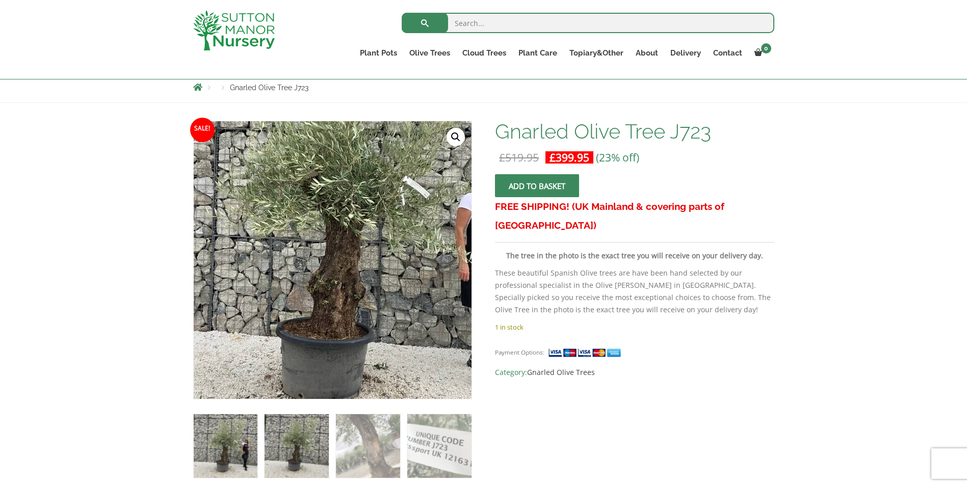
scroll to position [204, 0]
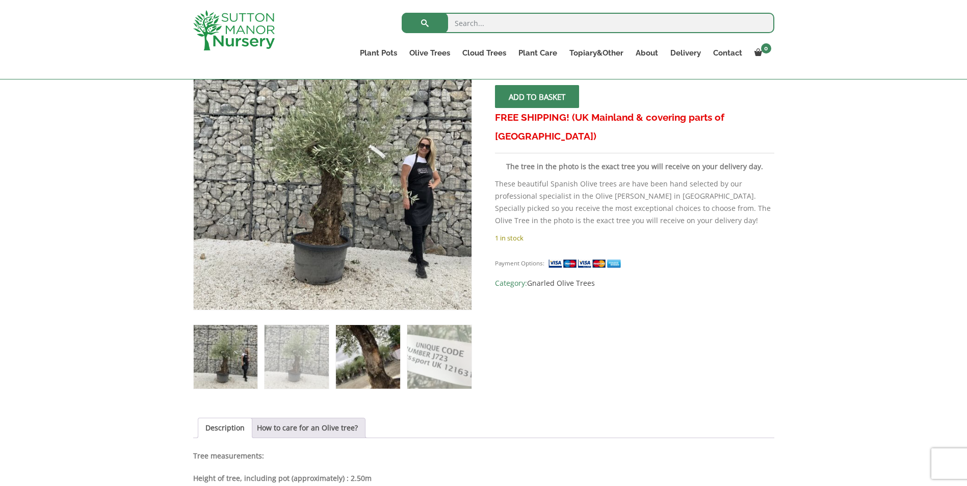
click at [364, 358] on img at bounding box center [368, 357] width 64 height 64
